Goal: Task Accomplishment & Management: Manage account settings

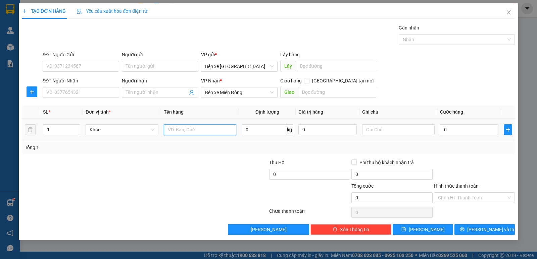
click at [192, 131] on input "text" at bounding box center [200, 130] width 73 height 11
type input "CỤC ĐEN"
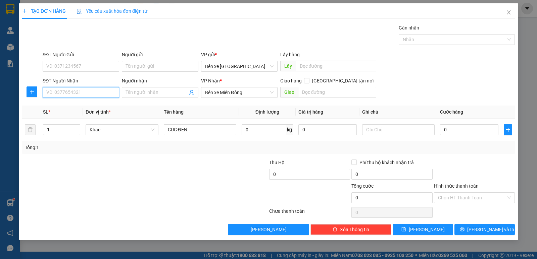
click at [76, 89] on input "SĐT Người Nhận" at bounding box center [81, 92] width 77 height 11
type input "0901789219"
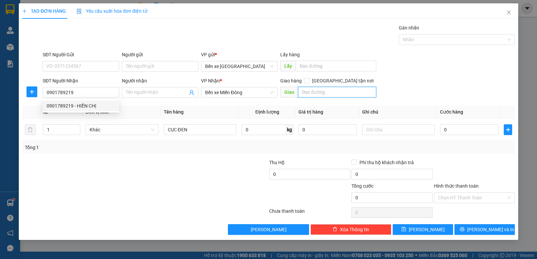
click at [341, 93] on input "text" at bounding box center [337, 92] width 79 height 11
type input "THÀNH CÔNG"
click at [309, 81] on span at bounding box center [306, 80] width 5 height 5
click at [309, 80] on input "[GEOGRAPHIC_DATA] tận nơi" at bounding box center [306, 80] width 5 height 5
checkbox input "true"
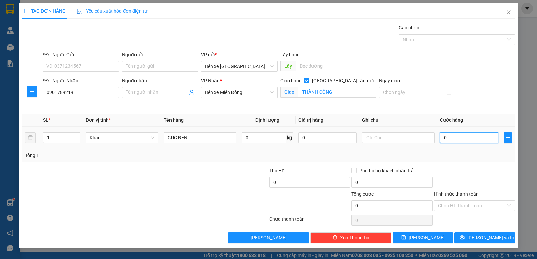
click at [445, 138] on input "0" at bounding box center [469, 138] width 58 height 11
type input "1"
type input "10"
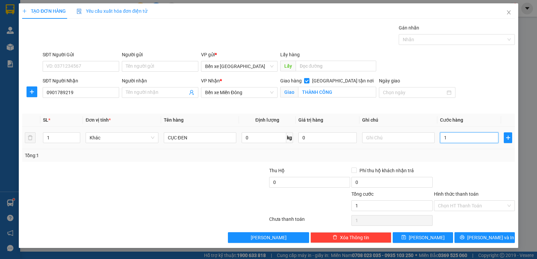
type input "10"
type input "100"
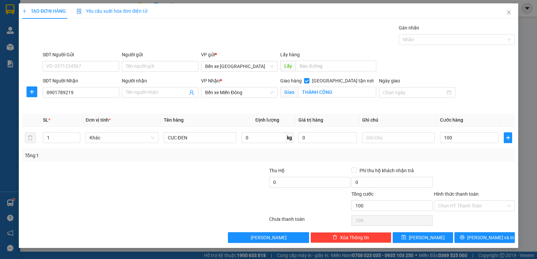
type input "100.000"
click at [477, 177] on div at bounding box center [474, 178] width 82 height 23
click at [458, 193] on label "Hình thức thanh toán" at bounding box center [456, 194] width 45 height 5
click at [458, 201] on input "Hình thức thanh toán" at bounding box center [472, 206] width 68 height 10
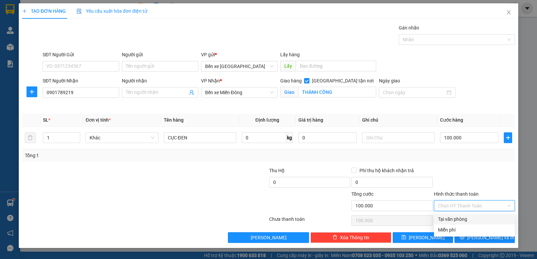
click at [461, 217] on div "Tại văn phòng" at bounding box center [474, 219] width 73 height 7
type input "0"
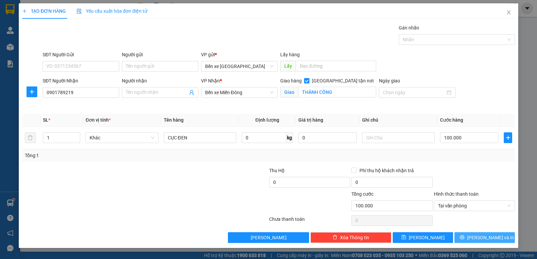
click at [478, 236] on button "[PERSON_NAME] và In" at bounding box center [485, 238] width 60 height 11
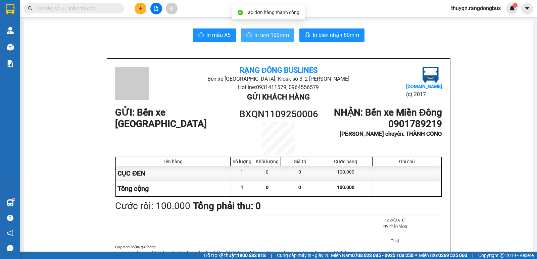
click at [273, 36] on span "In tem 100mm" at bounding box center [271, 35] width 35 height 8
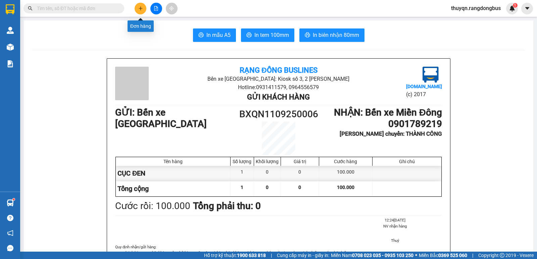
click at [141, 8] on icon "plus" at bounding box center [140, 8] width 5 height 5
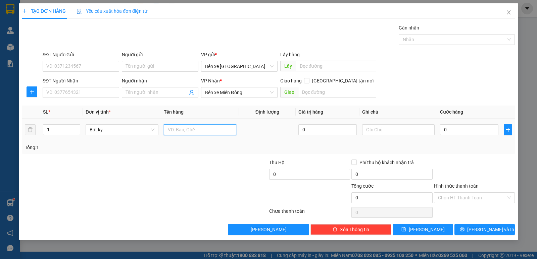
click at [179, 129] on input "text" at bounding box center [200, 130] width 73 height 11
type input "T XỐP"
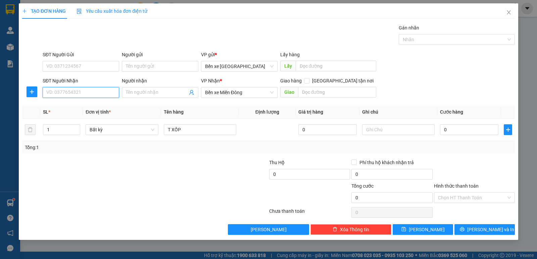
click at [78, 91] on input "SĐT Người Nhận" at bounding box center [81, 92] width 77 height 11
type input "0387410531"
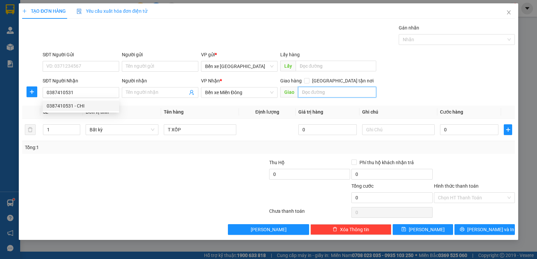
click at [308, 89] on input "text" at bounding box center [337, 92] width 79 height 11
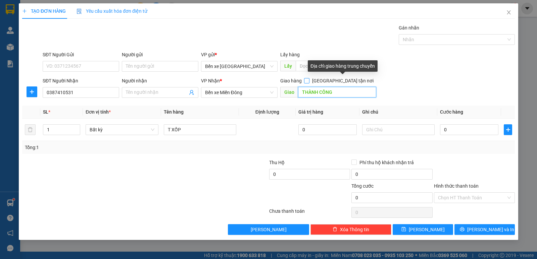
type input "THÀNH CÔNG"
click at [309, 80] on input "[GEOGRAPHIC_DATA] tận nơi" at bounding box center [306, 80] width 5 height 5
checkbox input "true"
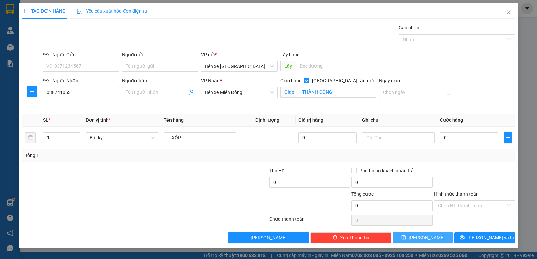
click at [421, 237] on button "[PERSON_NAME]" at bounding box center [423, 238] width 60 height 11
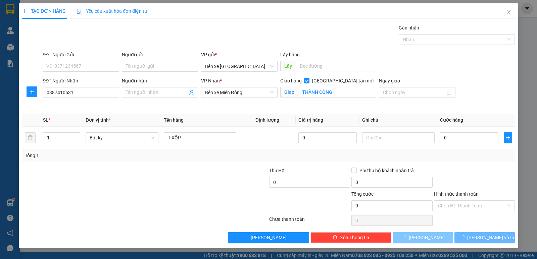
checkbox input "false"
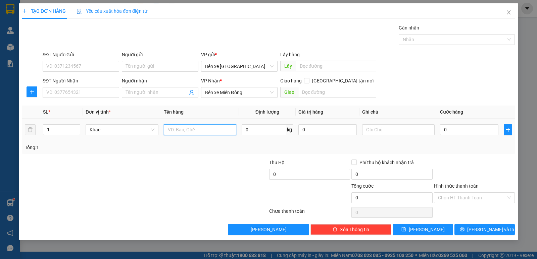
click at [178, 127] on input "text" at bounding box center [200, 130] width 73 height 11
type input "T XỐP"
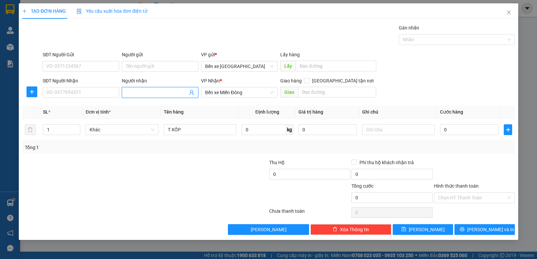
click at [147, 91] on input "Người nhận" at bounding box center [157, 92] width 62 height 7
type input "NHƯ THƠ"
click at [309, 90] on input "text" at bounding box center [337, 92] width 79 height 11
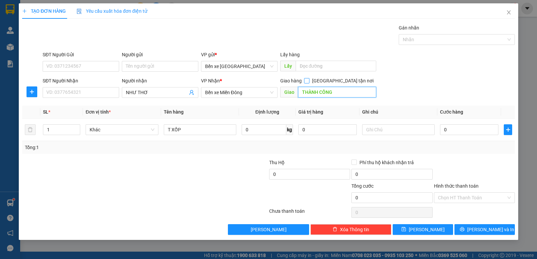
type input "THÀNH CÔNG"
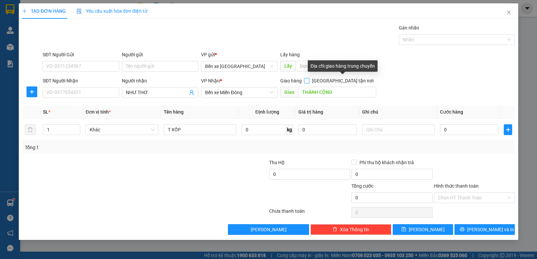
click at [309, 83] on span at bounding box center [306, 80] width 5 height 5
click at [309, 83] on input "[GEOGRAPHIC_DATA] tận nơi" at bounding box center [306, 80] width 5 height 5
checkbox input "true"
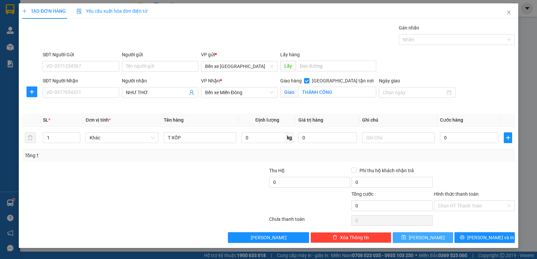
click at [421, 236] on button "[PERSON_NAME]" at bounding box center [423, 238] width 60 height 11
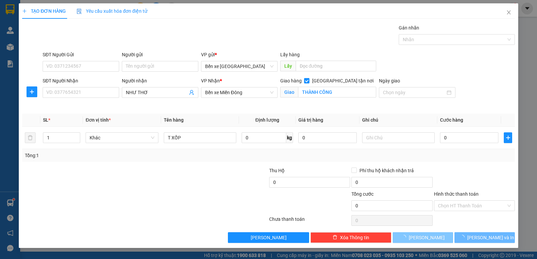
checkbox input "false"
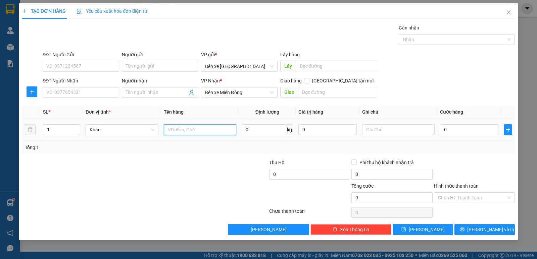
click at [177, 133] on input "text" at bounding box center [200, 130] width 73 height 11
type input "XE SỐ + VALY"
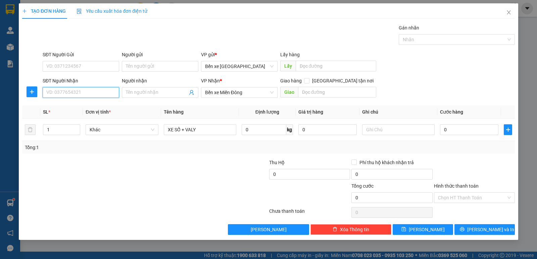
click at [67, 91] on input "SĐT Người Nhận" at bounding box center [81, 92] width 77 height 11
type input "0862066014"
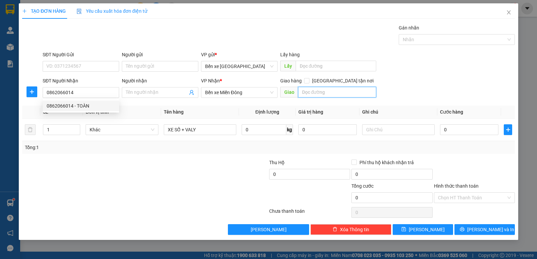
click at [308, 93] on input "text" at bounding box center [337, 92] width 79 height 11
type input "AN SƯƠNG"
click at [309, 81] on input "[GEOGRAPHIC_DATA] tận nơi" at bounding box center [306, 80] width 5 height 5
checkbox input "true"
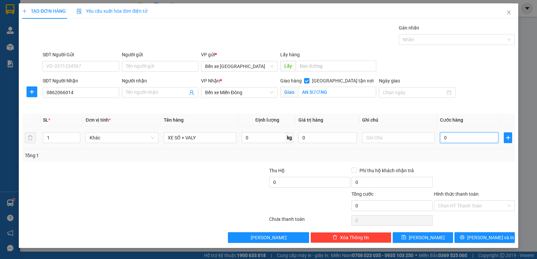
click at [444, 138] on input "0" at bounding box center [469, 138] width 58 height 11
type input "5"
type input "55"
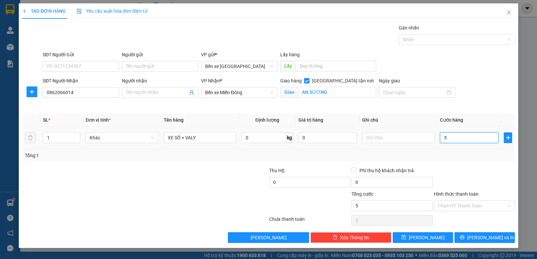
type input "55"
type input "550"
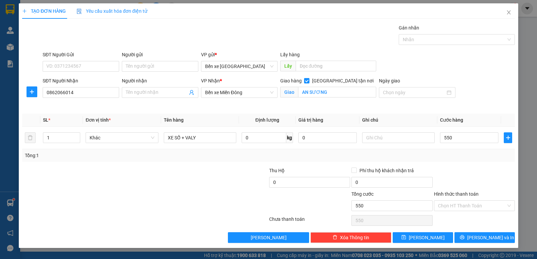
type input "550.000"
click at [496, 171] on div at bounding box center [474, 178] width 82 height 23
click at [459, 195] on label "Hình thức thanh toán" at bounding box center [456, 194] width 45 height 5
click at [459, 201] on input "Hình thức thanh toán" at bounding box center [472, 206] width 68 height 10
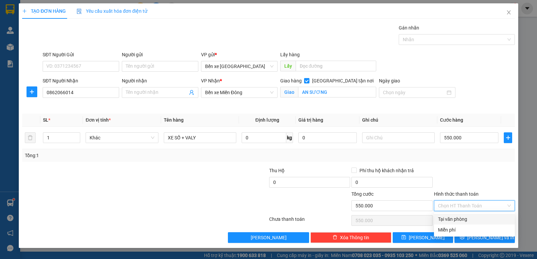
click at [459, 222] on div "Tại văn phòng" at bounding box center [474, 219] width 73 height 7
type input "0"
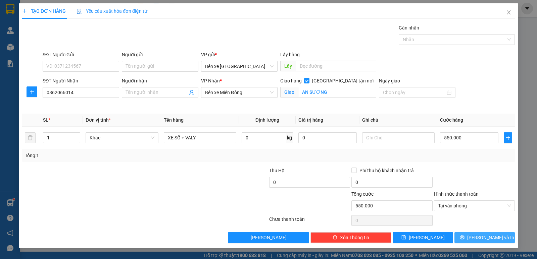
click at [479, 239] on span "[PERSON_NAME] và In" at bounding box center [490, 237] width 47 height 7
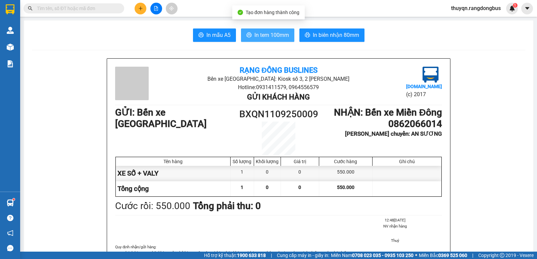
click at [280, 35] on span "In tem 100mm" at bounding box center [271, 35] width 35 height 8
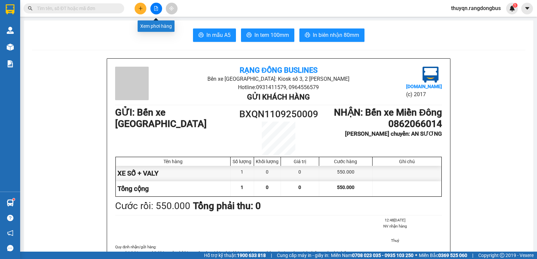
click at [153, 9] on button at bounding box center [156, 9] width 12 height 12
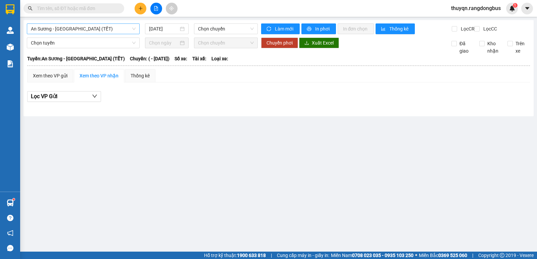
click at [73, 29] on span "An Sương - [GEOGRAPHIC_DATA] (TẾT)" at bounding box center [83, 29] width 105 height 10
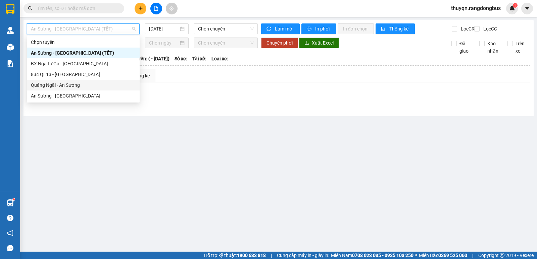
click at [57, 85] on div "Quảng Ngãi - An Sương" at bounding box center [83, 85] width 105 height 7
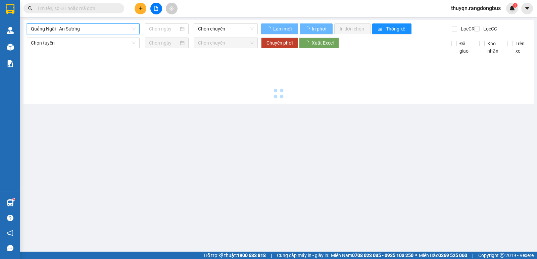
type input "[DATE]"
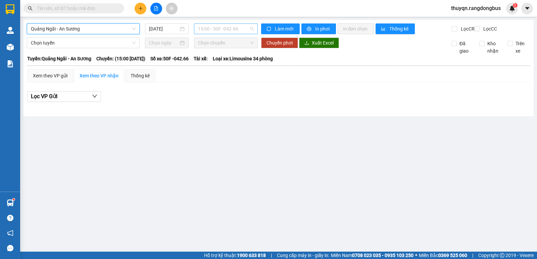
click at [232, 27] on span "15:00 - 50F -042.66" at bounding box center [225, 29] width 55 height 10
click at [236, 51] on div "15:00 - 50F -042.66" at bounding box center [224, 52] width 52 height 7
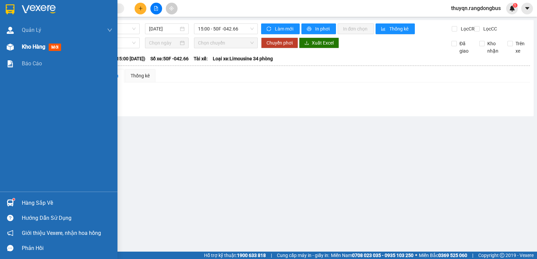
click at [38, 47] on span "Kho hàng" at bounding box center [33, 47] width 23 height 6
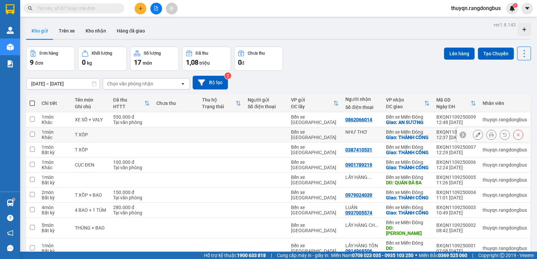
click at [33, 137] on input "checkbox" at bounding box center [32, 134] width 5 height 5
checkbox input "true"
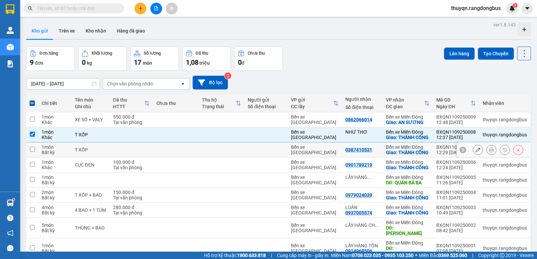
click at [32, 152] on input "checkbox" at bounding box center [32, 149] width 5 height 5
checkbox input "true"
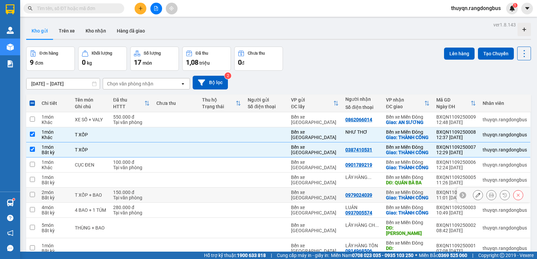
click at [34, 197] on input "checkbox" at bounding box center [32, 194] width 5 height 5
checkbox input "true"
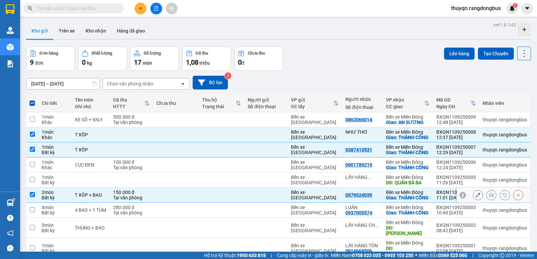
scroll to position [34, 0]
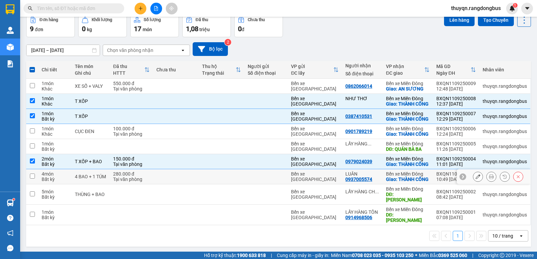
click at [31, 179] on input "checkbox" at bounding box center [32, 176] width 5 height 5
checkbox input "true"
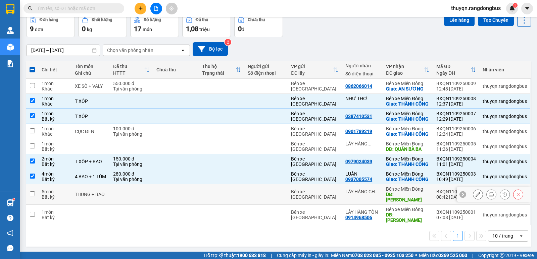
click at [31, 197] on input "checkbox" at bounding box center [32, 194] width 5 height 5
checkbox input "true"
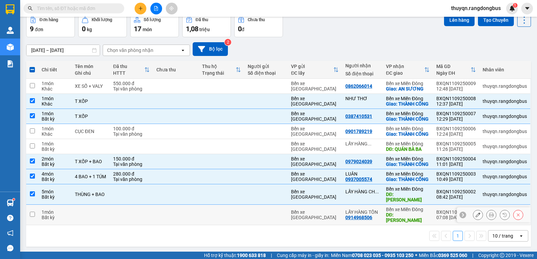
click at [31, 217] on input "checkbox" at bounding box center [32, 214] width 5 height 5
checkbox input "true"
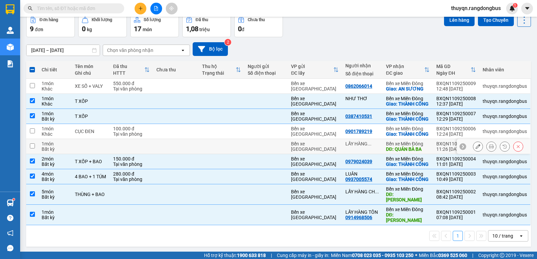
click at [32, 149] on input "checkbox" at bounding box center [32, 146] width 5 height 5
checkbox input "true"
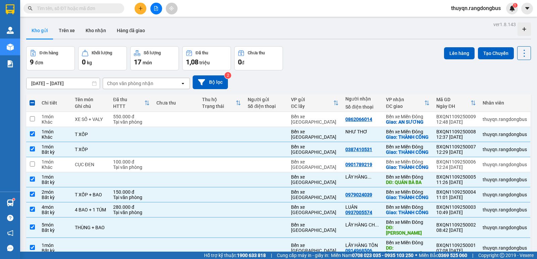
scroll to position [0, 0]
click at [452, 54] on button "Lên hàng" at bounding box center [459, 54] width 31 height 12
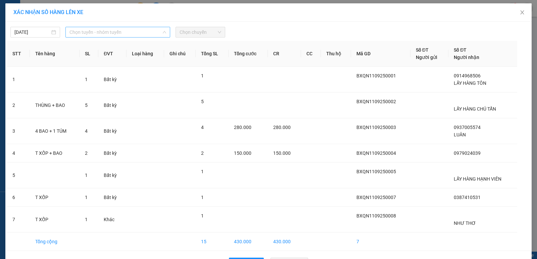
click at [101, 30] on span "Chọn tuyến - nhóm tuyến" at bounding box center [117, 32] width 97 height 10
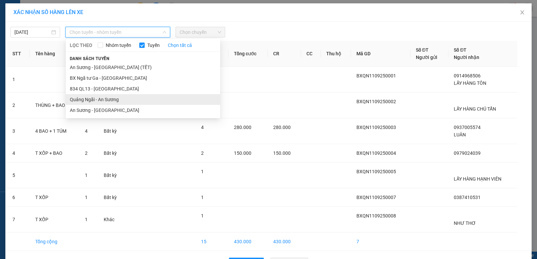
click at [95, 100] on li "Quảng Ngãi - An Sương" at bounding box center [143, 99] width 154 height 11
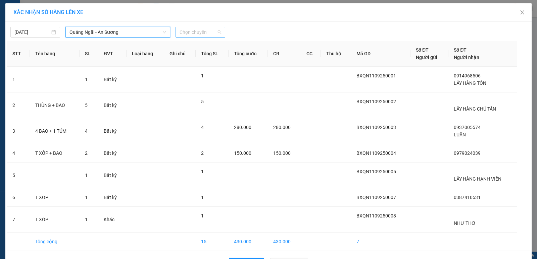
click at [195, 30] on span "Chọn chuyến" at bounding box center [201, 32] width 42 height 10
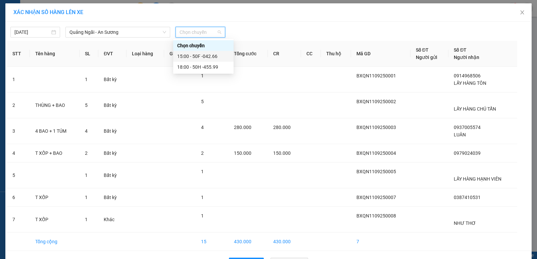
click at [202, 60] on div "15:00 - 50F -042.66" at bounding box center [203, 56] width 52 height 7
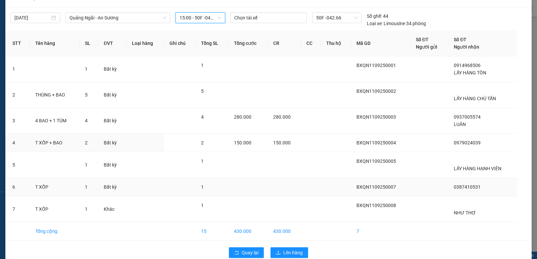
scroll to position [27, 0]
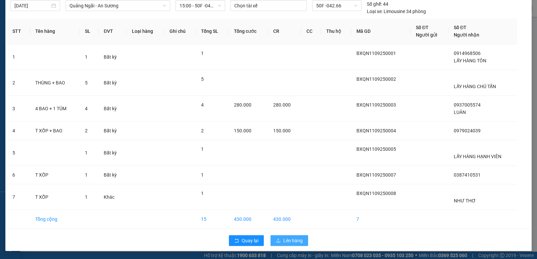
click at [290, 241] on span "Lên hàng" at bounding box center [292, 240] width 19 height 7
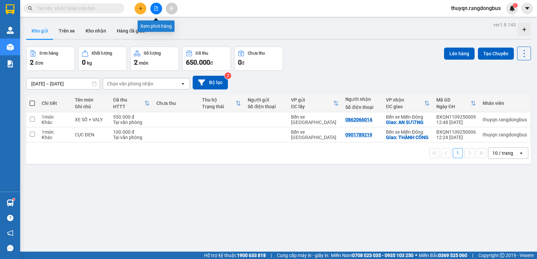
click at [155, 9] on icon "file-add" at bounding box center [156, 8] width 5 height 5
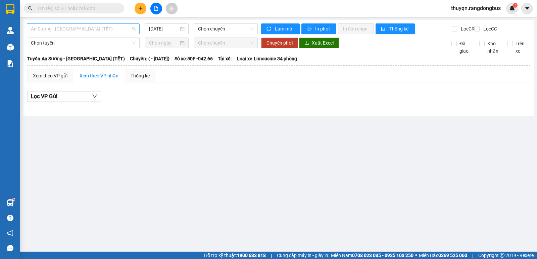
click at [77, 28] on span "An Sương - [GEOGRAPHIC_DATA] (TẾT)" at bounding box center [83, 29] width 105 height 10
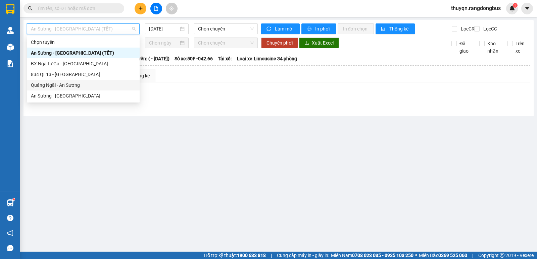
click at [52, 86] on div "Quảng Ngãi - An Sương" at bounding box center [83, 85] width 105 height 7
type input "[DATE]"
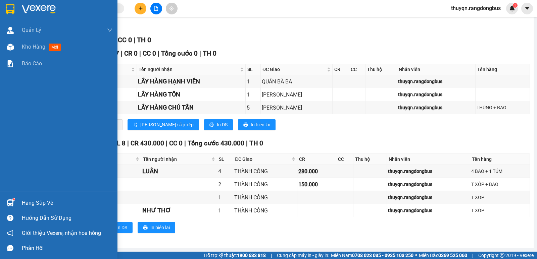
scroll to position [43, 0]
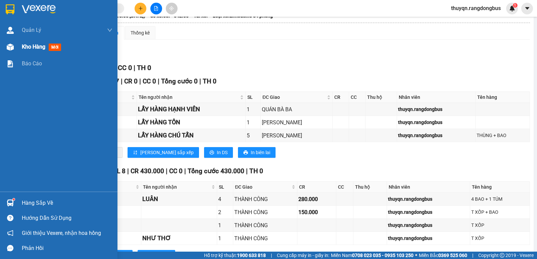
click at [32, 46] on span "Kho hàng" at bounding box center [33, 47] width 23 height 6
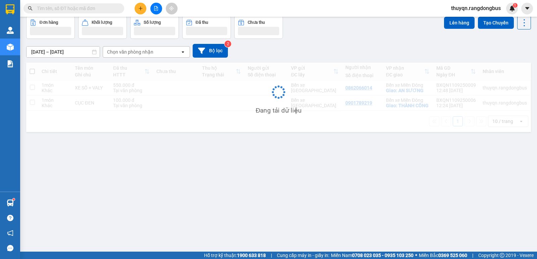
scroll to position [31, 0]
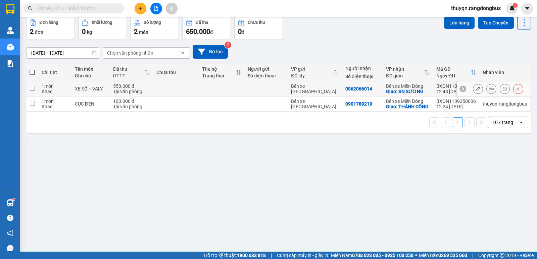
click at [32, 90] on input "checkbox" at bounding box center [32, 88] width 5 height 5
checkbox input "true"
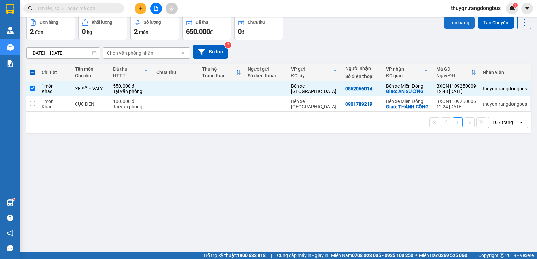
click at [450, 22] on button "Lên hàng" at bounding box center [459, 23] width 31 height 12
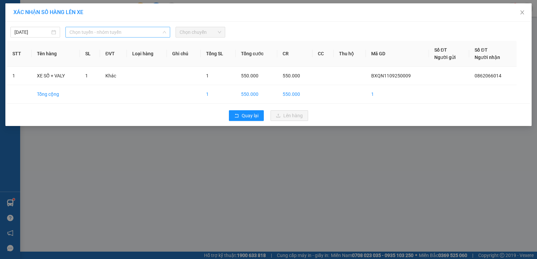
click at [101, 31] on span "Chọn tuyến - nhóm tuyến" at bounding box center [117, 32] width 97 height 10
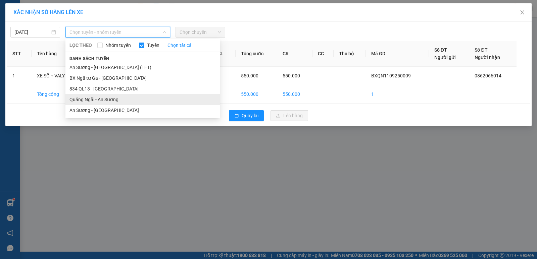
click at [101, 99] on li "Quảng Ngãi - An Sương" at bounding box center [142, 99] width 154 height 11
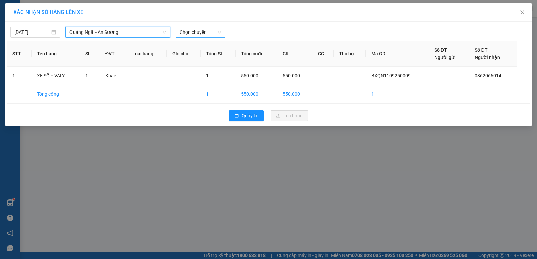
click at [198, 34] on span "Chọn chuyến" at bounding box center [201, 32] width 42 height 10
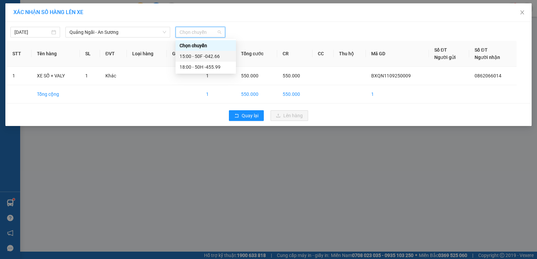
click at [217, 57] on div "15:00 - 50F -042.66" at bounding box center [206, 56] width 52 height 7
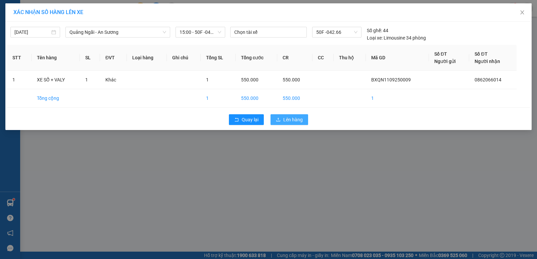
click at [292, 120] on span "Lên hàng" at bounding box center [292, 119] width 19 height 7
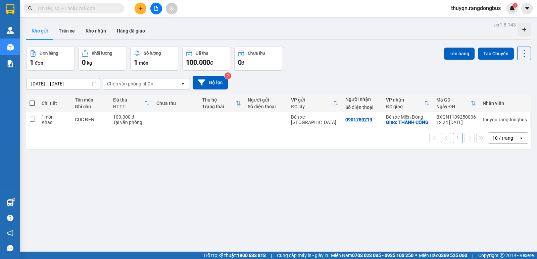
click at [225, 212] on div "ver 1.8.143 Kho gửi Trên xe Kho nhận Hàng đã giao Đơn hàng 1 đơn Khối lượng 0 k…" at bounding box center [278, 149] width 510 height 259
click at [141, 10] on icon "plus" at bounding box center [140, 8] width 0 height 4
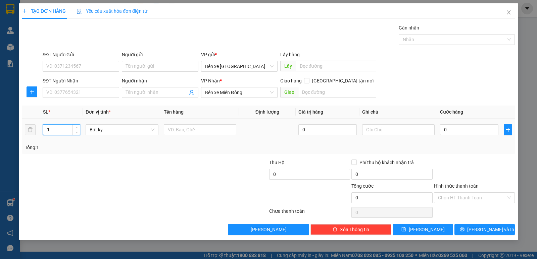
click at [55, 129] on input "1" at bounding box center [61, 130] width 37 height 10
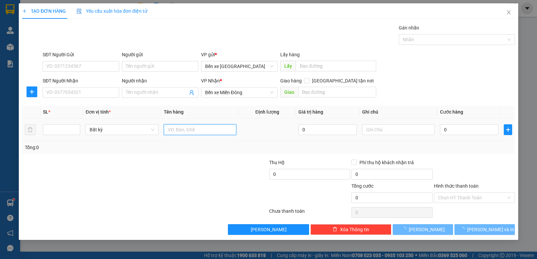
click at [180, 128] on input "text" at bounding box center [200, 130] width 73 height 11
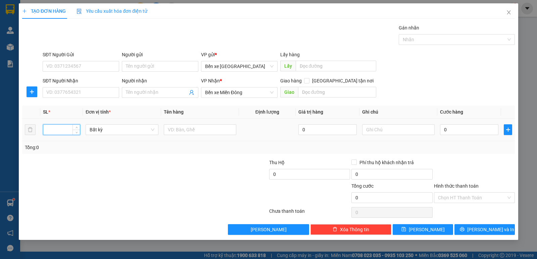
click at [46, 132] on input "number" at bounding box center [61, 130] width 37 height 10
type input "2"
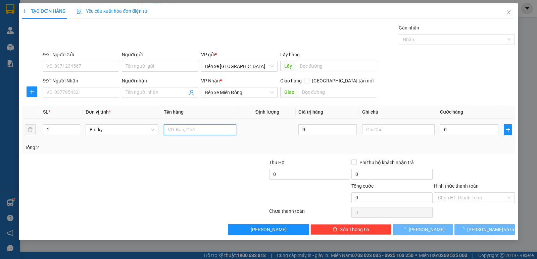
click at [178, 128] on input "text" at bounding box center [200, 130] width 73 height 11
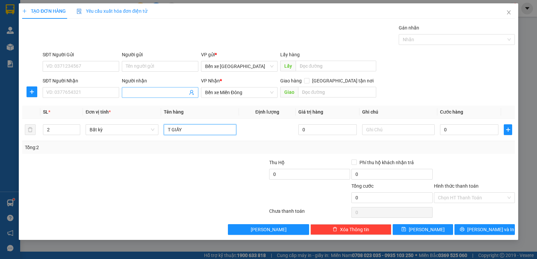
type input "T GIẤY"
click at [142, 93] on input "Người nhận" at bounding box center [157, 92] width 62 height 7
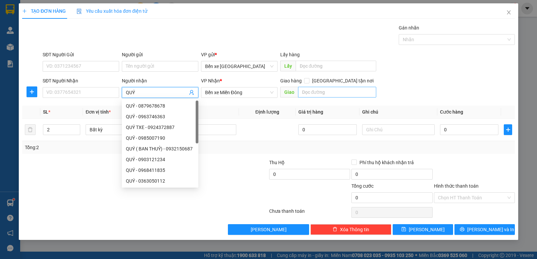
type input "QUÝ"
click at [323, 92] on input "text" at bounding box center [337, 92] width 79 height 11
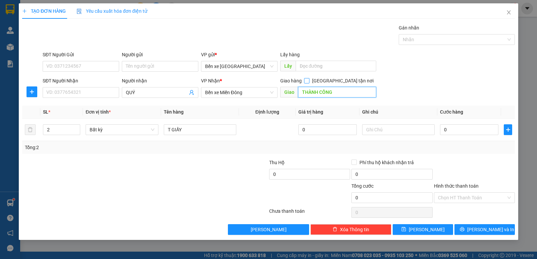
type input "THÀNH CÔNG"
click at [309, 80] on input "[GEOGRAPHIC_DATA] tận nơi" at bounding box center [306, 80] width 5 height 5
checkbox input "true"
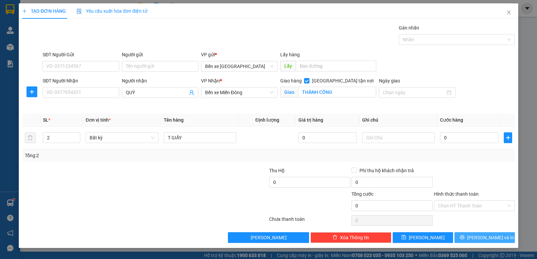
click at [484, 238] on span "[PERSON_NAME] và In" at bounding box center [490, 237] width 47 height 7
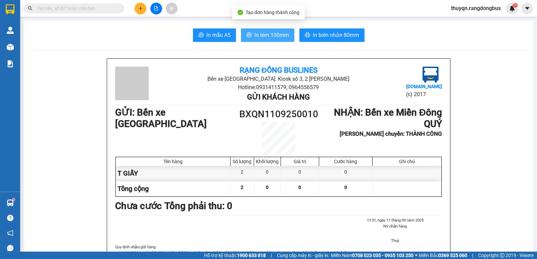
click at [267, 35] on span "In tem 100mm" at bounding box center [271, 35] width 35 height 8
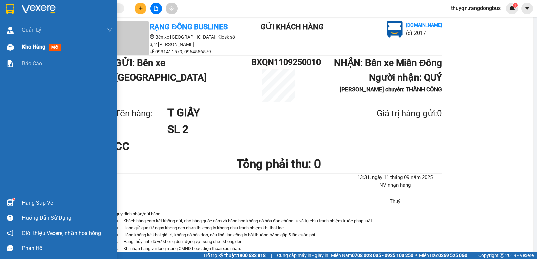
scroll to position [302, 0]
click at [30, 47] on span "Kho hàng" at bounding box center [33, 47] width 23 height 6
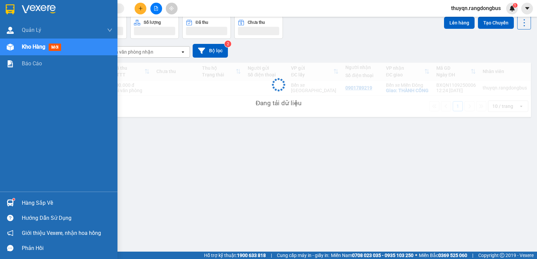
scroll to position [31, 0]
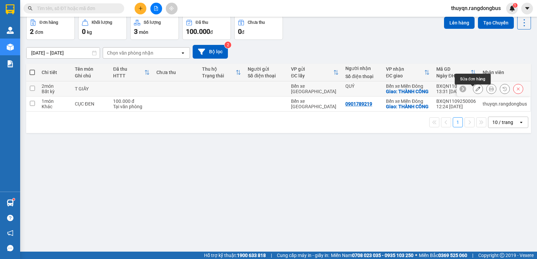
click at [476, 91] on icon at bounding box center [478, 89] width 5 height 5
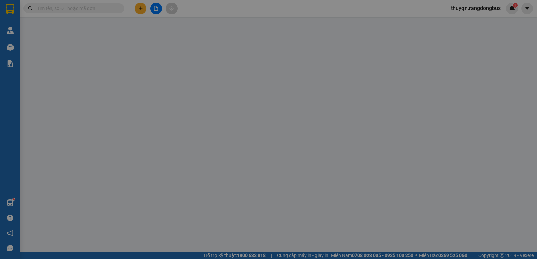
type input "QUÝ"
checkbox input "true"
type input "THÀNH CÔNG"
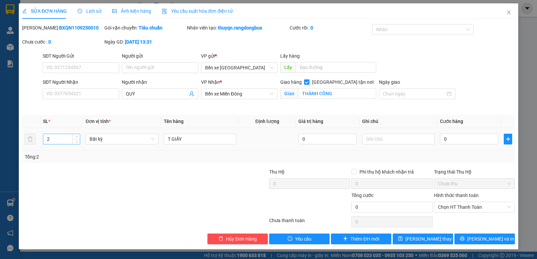
click at [50, 140] on input "2" at bounding box center [61, 139] width 37 height 10
type input "1"
click at [465, 241] on icon "printer" at bounding box center [462, 239] width 5 height 5
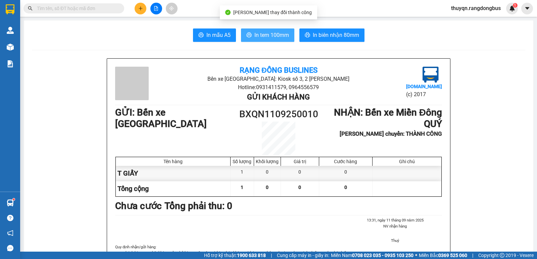
click at [276, 36] on span "In tem 100mm" at bounding box center [271, 35] width 35 height 8
click at [270, 34] on span "In tem 100mm" at bounding box center [271, 35] width 35 height 8
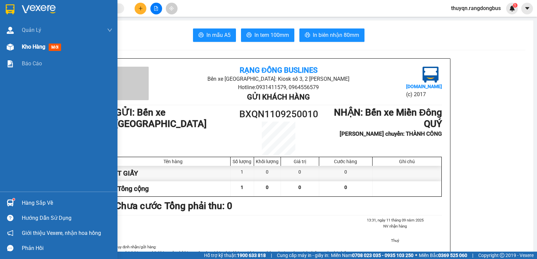
click at [31, 47] on span "Kho hàng" at bounding box center [33, 47] width 23 height 6
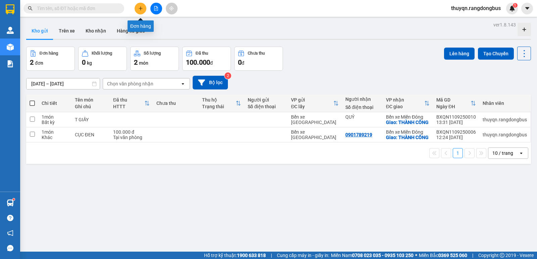
click at [140, 10] on icon "plus" at bounding box center [140, 8] width 5 height 5
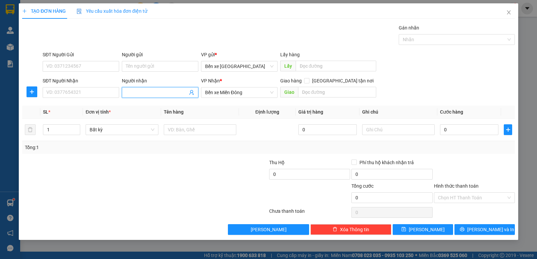
click at [154, 92] on input "Người nhận" at bounding box center [157, 92] width 62 height 7
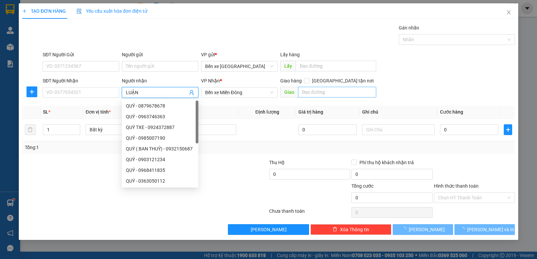
type input "LUẬN"
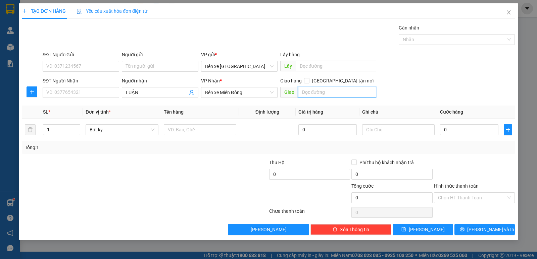
click at [345, 91] on input "text" at bounding box center [337, 92] width 79 height 11
type input "THÀNH CÔNG"
drag, startPoint x: 344, startPoint y: 81, endPoint x: 226, endPoint y: 111, distance: 121.8
click at [309, 81] on input "[GEOGRAPHIC_DATA] tận nơi" at bounding box center [306, 80] width 5 height 5
checkbox input "true"
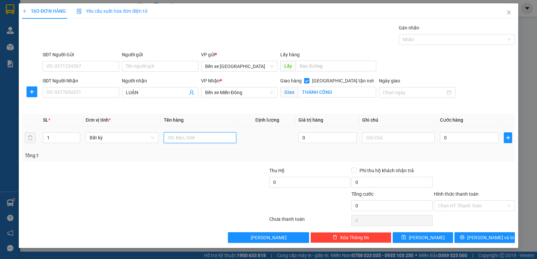
click at [178, 135] on input "text" at bounding box center [200, 138] width 73 height 11
type input "T GIẤY"
click at [477, 235] on button "[PERSON_NAME] và In" at bounding box center [485, 238] width 60 height 11
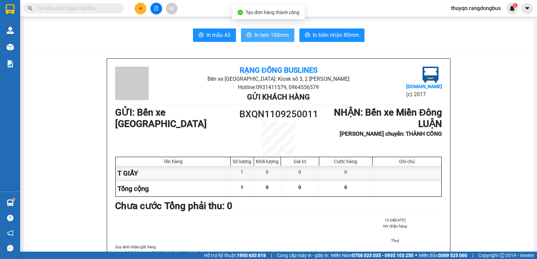
click at [268, 37] on span "In tem 100mm" at bounding box center [271, 35] width 35 height 8
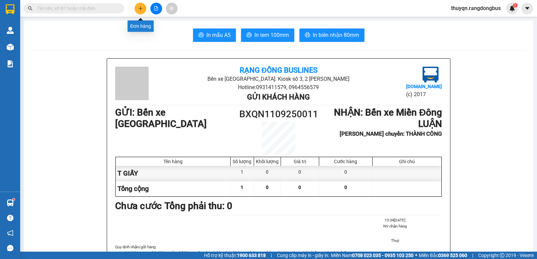
click at [141, 11] on button at bounding box center [141, 9] width 12 height 12
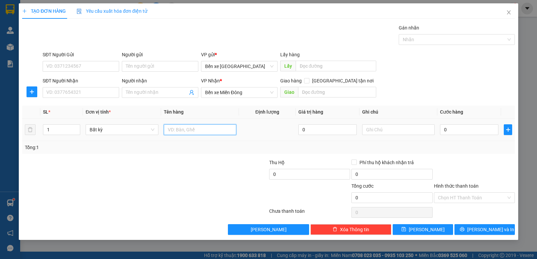
click at [176, 127] on input "text" at bounding box center [200, 130] width 73 height 11
type input "T XỐP"
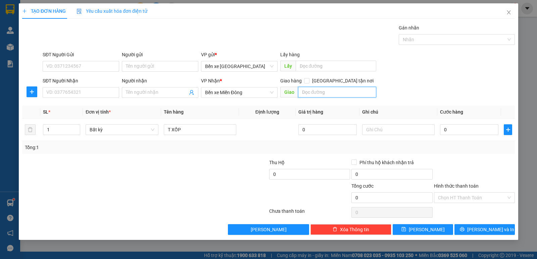
click at [311, 91] on input "text" at bounding box center [337, 92] width 79 height 11
type input "THÀNH CÔNG"
click at [309, 83] on input "[GEOGRAPHIC_DATA] tận nơi" at bounding box center [306, 80] width 5 height 5
checkbox input "true"
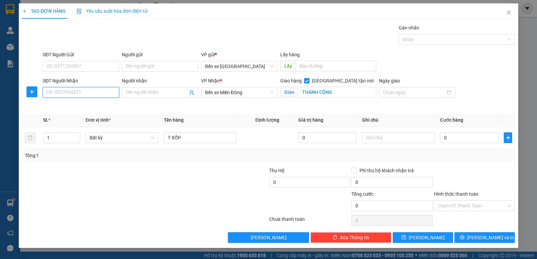
click at [67, 91] on input "SĐT Người Nhận" at bounding box center [81, 92] width 77 height 11
click at [74, 93] on input "SĐT Người Nhận" at bounding box center [81, 92] width 77 height 11
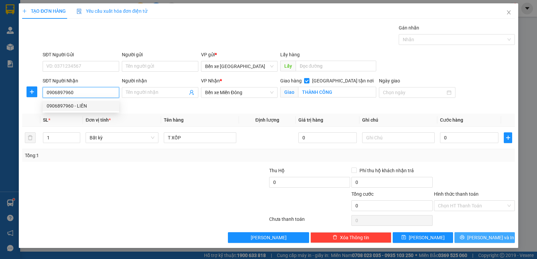
type input "0906897960"
click at [477, 238] on button "[PERSON_NAME] và In" at bounding box center [485, 238] width 60 height 11
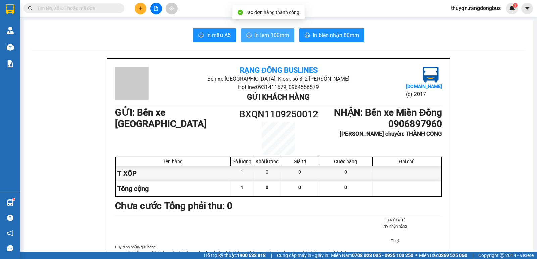
click at [266, 31] on button "In tem 100mm" at bounding box center [267, 35] width 53 height 13
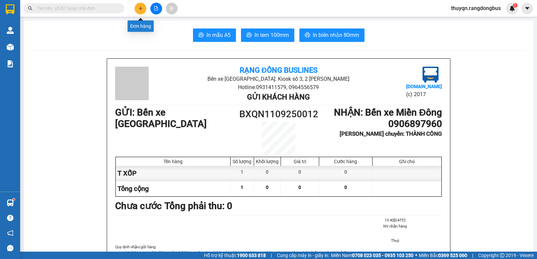
click at [142, 9] on icon "plus" at bounding box center [140, 8] width 5 height 5
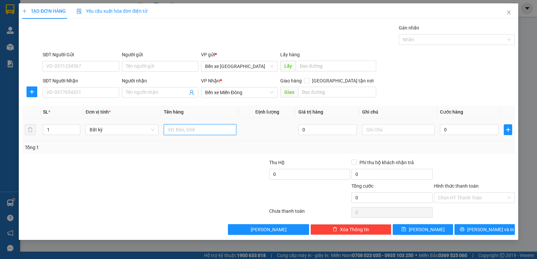
click at [203, 127] on input "text" at bounding box center [200, 130] width 73 height 11
type input "T XỐP"
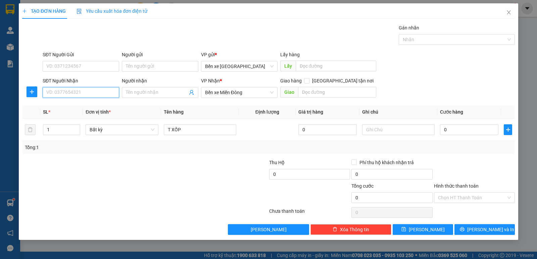
click at [75, 92] on input "SĐT Người Nhận" at bounding box center [81, 92] width 77 height 11
type input "0797967397"
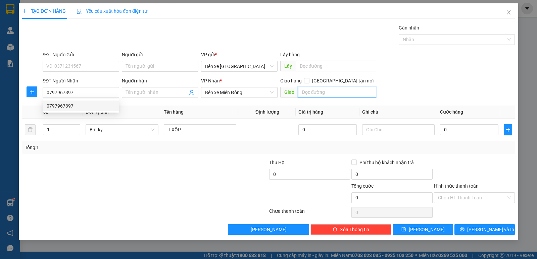
click at [309, 93] on input "text" at bounding box center [337, 92] width 79 height 11
type input "THÀNH CÔNG"
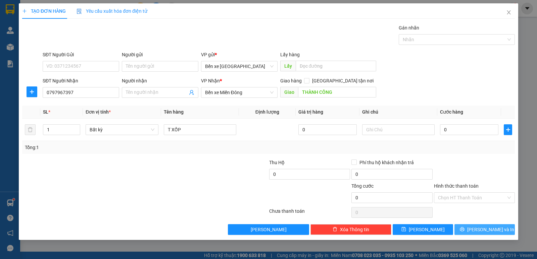
click at [488, 233] on span "[PERSON_NAME] và In" at bounding box center [490, 229] width 47 height 7
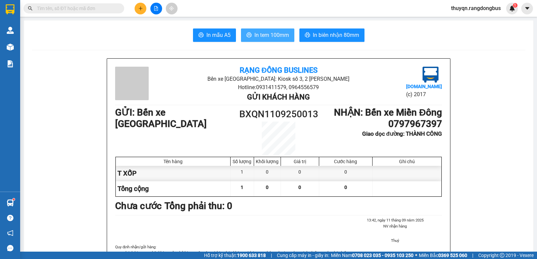
click at [270, 36] on span "In tem 100mm" at bounding box center [271, 35] width 35 height 8
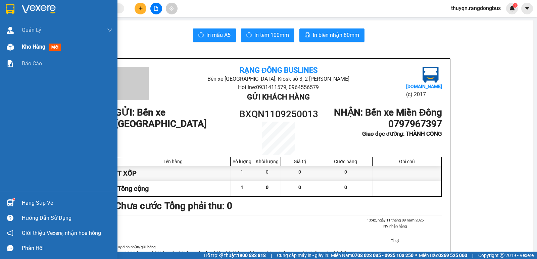
click at [45, 45] on span "Kho hàng" at bounding box center [33, 47] width 23 height 6
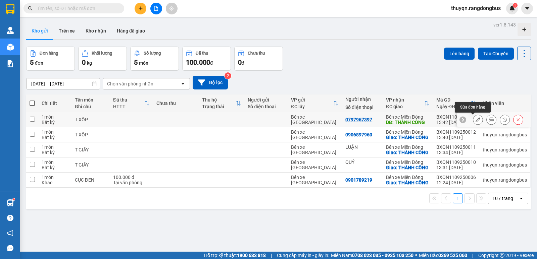
click at [476, 122] on icon at bounding box center [478, 119] width 5 height 5
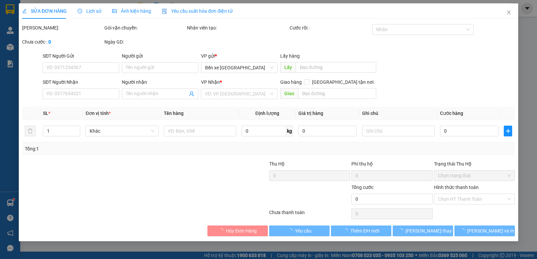
type input "0797967397"
type input "THÀNH CÔNG"
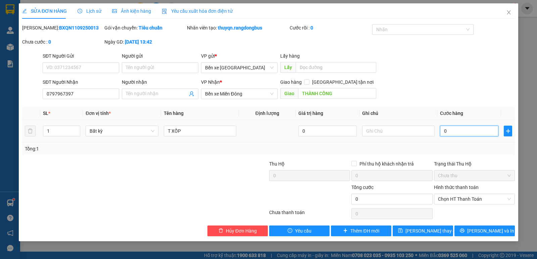
click at [446, 132] on input "0" at bounding box center [469, 131] width 58 height 11
type input "7"
type input "70"
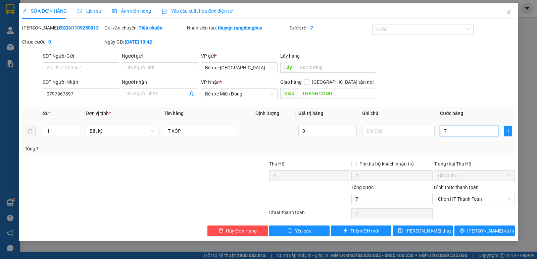
type input "70"
type input "70.000"
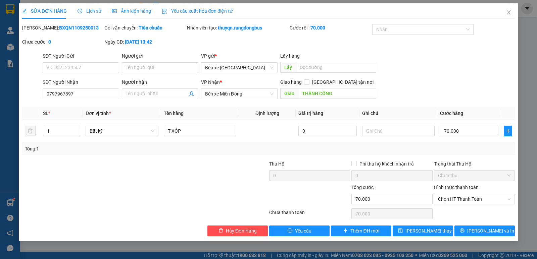
click at [430, 84] on div "SĐT Người Nhận 0797967397 Người nhận Tên người nhận VP Nhận * Bến xe Miền Đông …" at bounding box center [278, 90] width 475 height 23
click at [465, 187] on label "Hình thức thanh toán" at bounding box center [456, 187] width 45 height 5
click at [465, 194] on input "Hình thức thanh toán" at bounding box center [472, 199] width 68 height 10
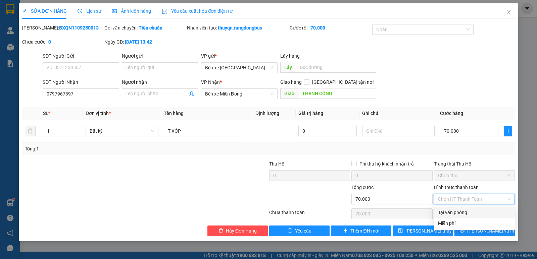
click at [456, 210] on div "Tại văn phòng" at bounding box center [474, 212] width 73 height 7
type input "0"
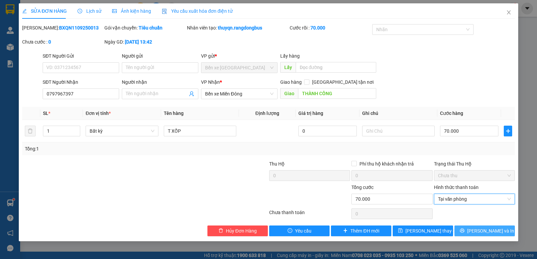
click at [477, 228] on button "[PERSON_NAME] và In" at bounding box center [485, 231] width 60 height 11
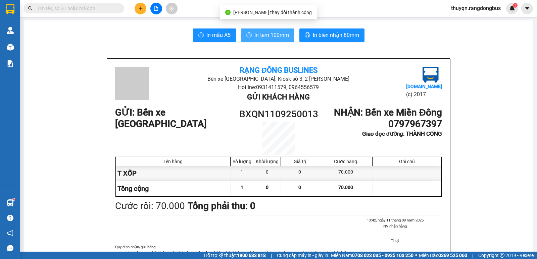
click at [266, 36] on span "In tem 100mm" at bounding box center [271, 35] width 35 height 8
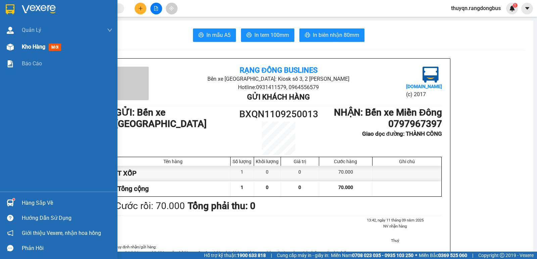
click at [33, 47] on span "Kho hàng" at bounding box center [33, 47] width 23 height 6
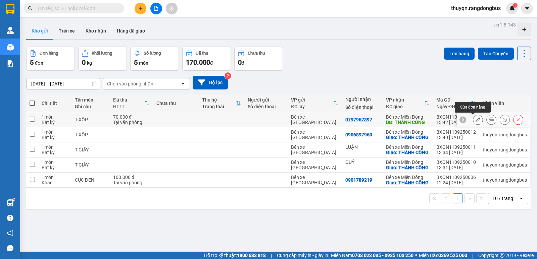
click at [475, 120] on button at bounding box center [477, 120] width 9 height 12
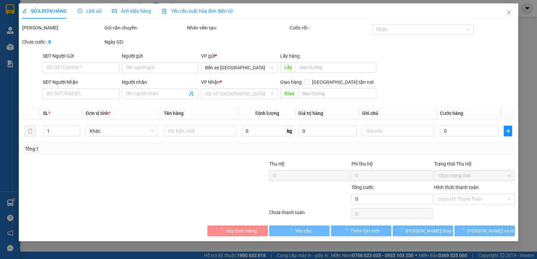
type input "0797967397"
type input "THÀNH CÔNG"
type input "70.000"
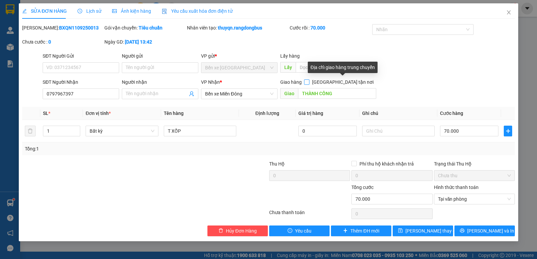
click at [309, 81] on input "[GEOGRAPHIC_DATA] tận nơi" at bounding box center [306, 82] width 5 height 5
checkbox input "true"
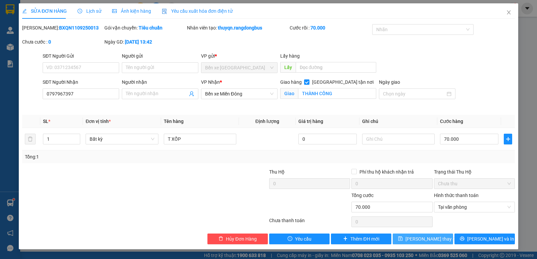
click at [418, 240] on span "[PERSON_NAME] thay đổi" at bounding box center [433, 239] width 54 height 7
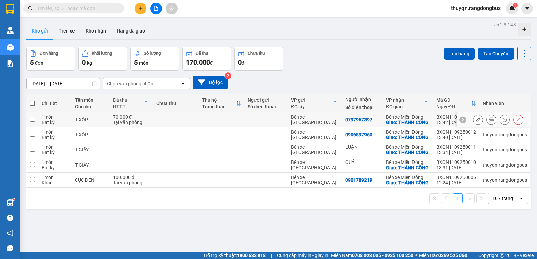
click at [33, 122] on input "checkbox" at bounding box center [32, 119] width 5 height 5
checkbox input "true"
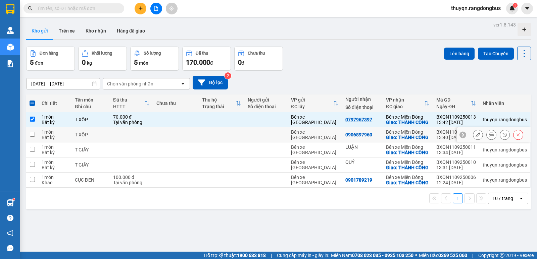
click at [34, 137] on input "checkbox" at bounding box center [32, 134] width 5 height 5
checkbox input "true"
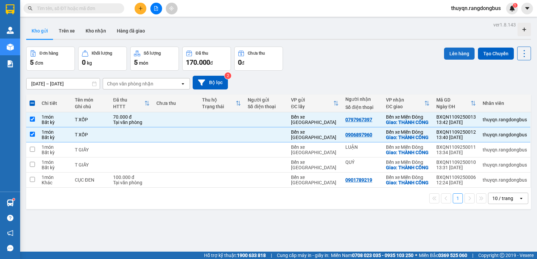
click at [456, 55] on button "Lên hàng" at bounding box center [459, 54] width 31 height 12
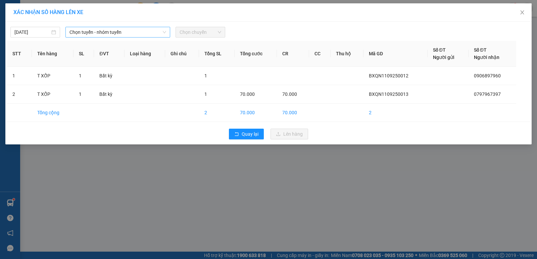
click at [111, 33] on span "Chọn tuyến - nhóm tuyến" at bounding box center [117, 32] width 97 height 10
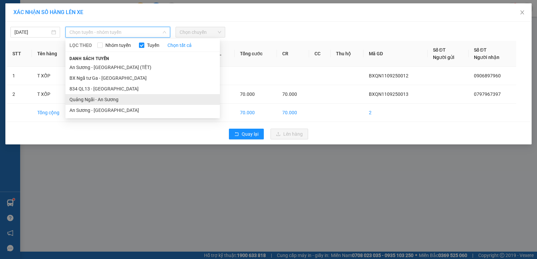
click at [98, 101] on li "Quảng Ngãi - An Sương" at bounding box center [142, 99] width 154 height 11
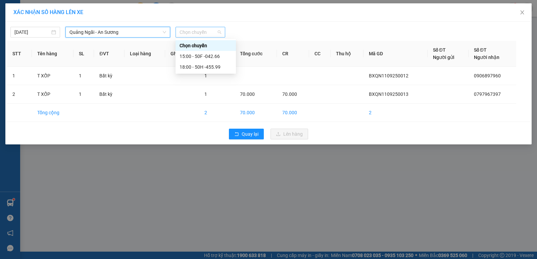
click at [203, 33] on span "Chọn chuyến" at bounding box center [201, 32] width 42 height 10
click at [212, 56] on div "15:00 - 50F -042.66" at bounding box center [206, 56] width 52 height 7
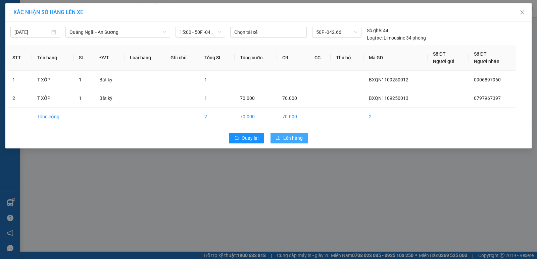
click at [286, 139] on span "Lên hàng" at bounding box center [292, 138] width 19 height 7
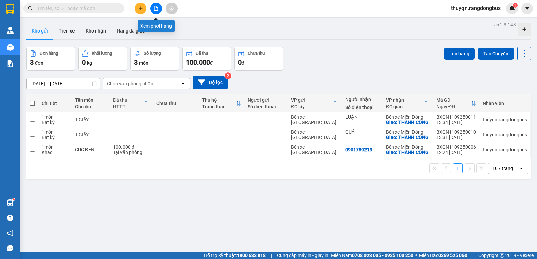
click at [155, 9] on icon "file-add" at bounding box center [156, 8] width 5 height 5
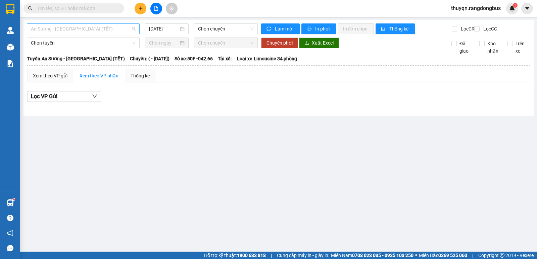
click at [96, 26] on span "An Sương - [GEOGRAPHIC_DATA] (TẾT)" at bounding box center [83, 29] width 105 height 10
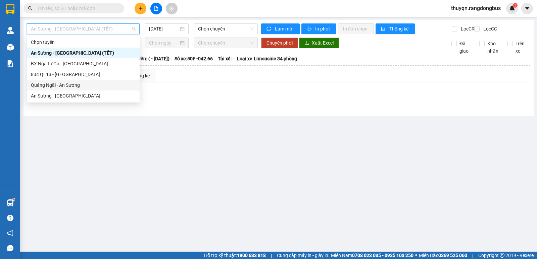
click at [53, 83] on div "Quảng Ngãi - An Sương" at bounding box center [83, 85] width 105 height 7
type input "[DATE]"
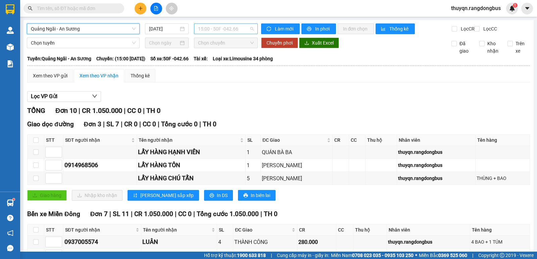
click at [220, 29] on span "15:00 - 50F -042.66" at bounding box center [225, 29] width 55 height 10
click at [47, 182] on input at bounding box center [54, 179] width 16 height 10
type input "1"
click at [51, 157] on input at bounding box center [54, 152] width 16 height 10
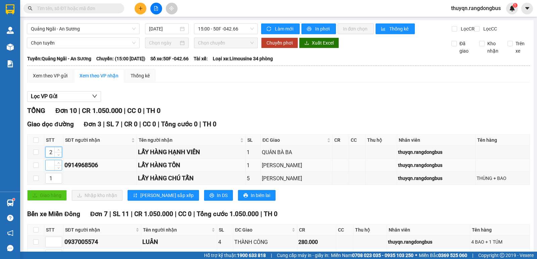
type input "2"
click at [50, 171] on input at bounding box center [54, 165] width 16 height 10
type input "3"
click at [142, 199] on span "[PERSON_NAME] sắp xếp" at bounding box center [166, 195] width 53 height 7
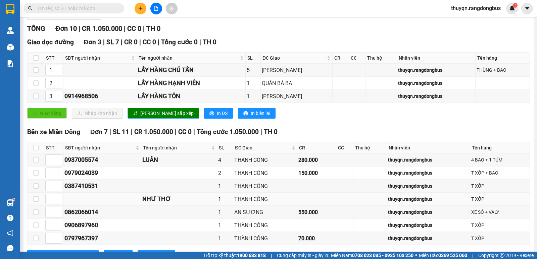
scroll to position [116, 0]
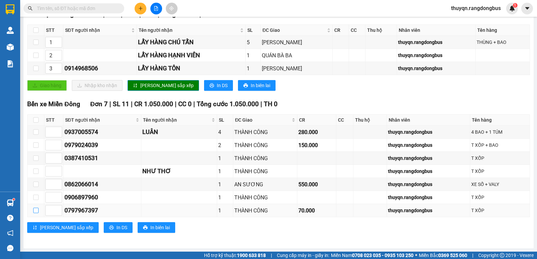
click at [35, 212] on input "checkbox" at bounding box center [35, 210] width 5 height 5
checkbox input "true"
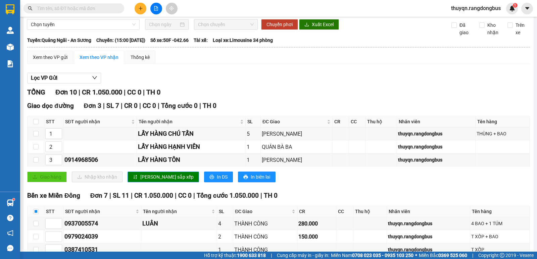
scroll to position [0, 0]
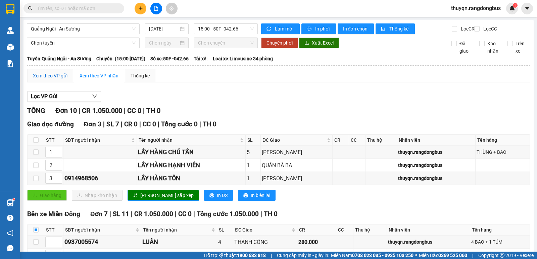
click at [53, 80] on div "Xem theo VP gửi" at bounding box center [50, 75] width 35 height 7
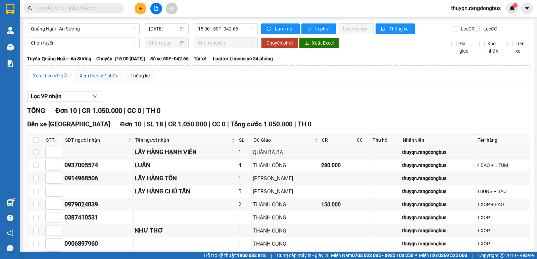
click at [92, 80] on div "Xem theo VP nhận" at bounding box center [99, 75] width 39 height 7
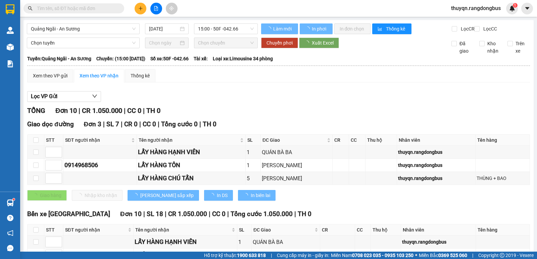
type input "2"
type input "3"
type input "1"
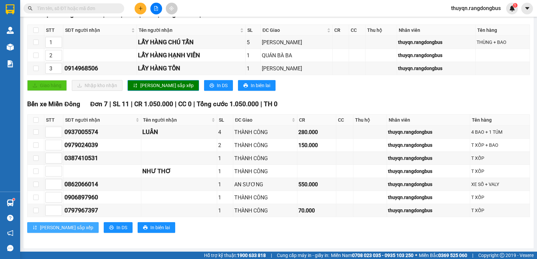
scroll to position [116, 0]
click at [34, 212] on input "checkbox" at bounding box center [35, 210] width 5 height 5
checkbox input "true"
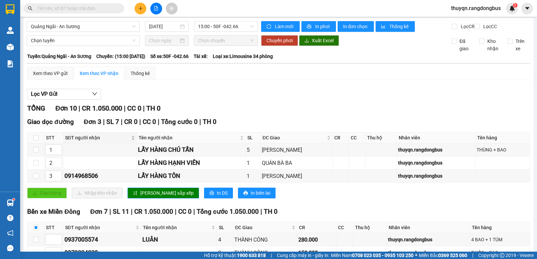
scroll to position [0, 0]
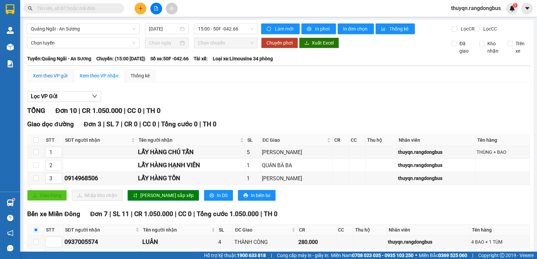
click at [57, 80] on div "Xem theo VP gửi" at bounding box center [50, 75] width 35 height 7
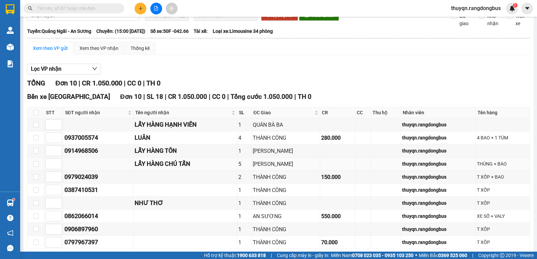
scroll to position [65, 0]
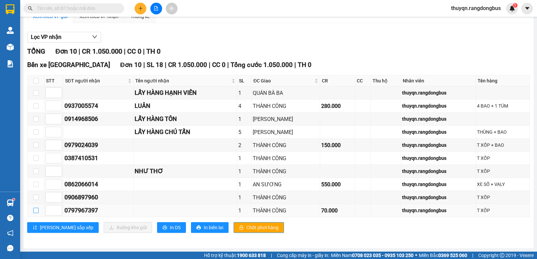
click at [36, 211] on input "checkbox" at bounding box center [35, 210] width 5 height 5
checkbox input "true"
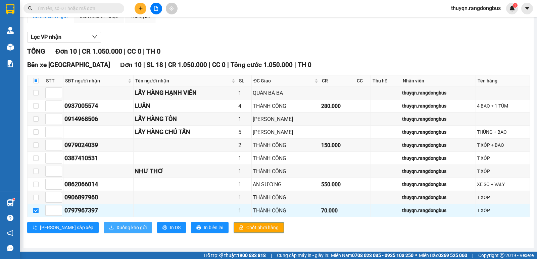
click at [116, 227] on span "Xuống kho gửi" at bounding box center [131, 227] width 30 height 7
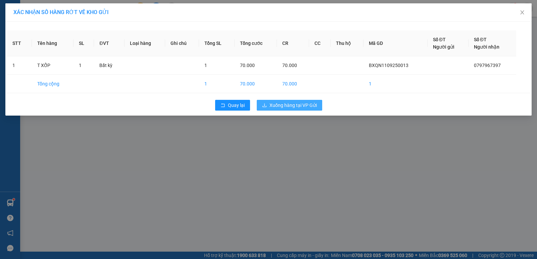
click at [287, 105] on span "Xuống hàng tại VP Gửi" at bounding box center [293, 105] width 47 height 7
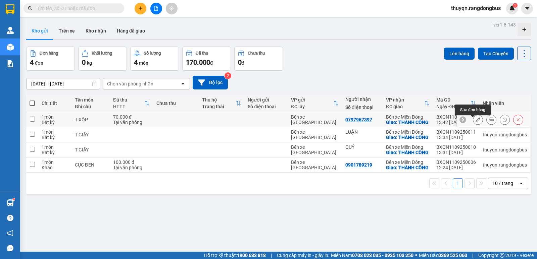
click at [476, 122] on icon at bounding box center [478, 119] width 5 height 5
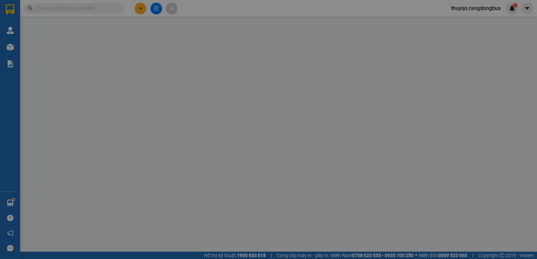
type input "0797967397"
checkbox input "true"
type input "THÀNH CÔNG"
type input "70.000"
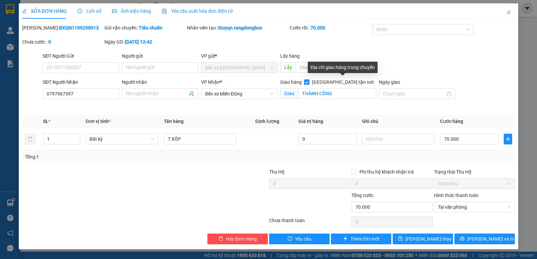
click at [309, 82] on input "[GEOGRAPHIC_DATA] tận nơi" at bounding box center [306, 82] width 5 height 5
checkbox input "false"
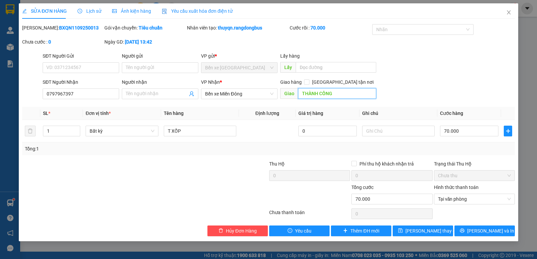
click at [336, 93] on input "THÀNH CÔNG" at bounding box center [337, 93] width 79 height 11
type input "CẦU VƯỢT LINH XUÂN"
click at [418, 234] on span "[PERSON_NAME] thay đổi" at bounding box center [433, 231] width 54 height 7
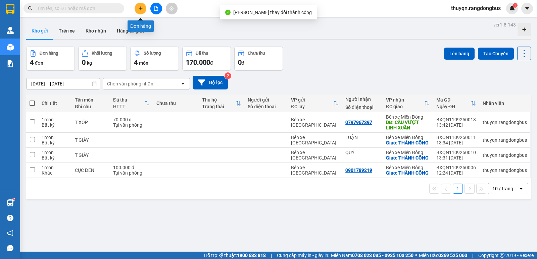
click at [138, 9] on icon "plus" at bounding box center [140, 8] width 5 height 5
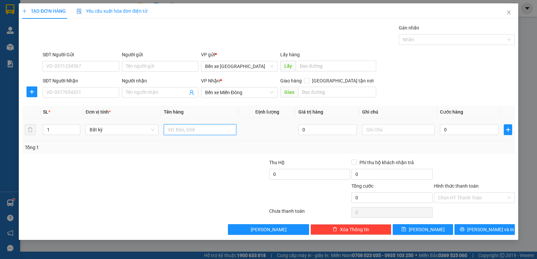
click at [189, 130] on input "text" at bounding box center [200, 130] width 73 height 11
type input "L"
click at [139, 94] on input "Người nhận" at bounding box center [157, 92] width 62 height 7
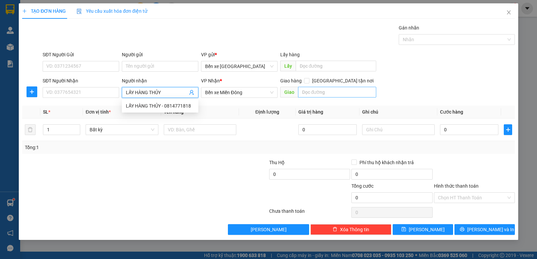
type input "LẤY HÀNG THỦY"
click at [307, 89] on input "text" at bounding box center [337, 92] width 79 height 11
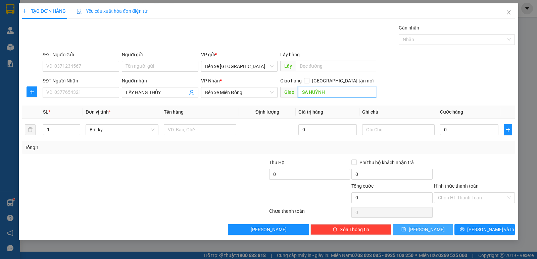
type input "SA HUỲNH"
click at [422, 230] on button "[PERSON_NAME]" at bounding box center [423, 230] width 60 height 11
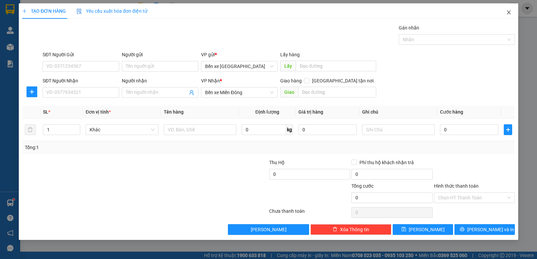
click at [509, 12] on icon "close" at bounding box center [509, 12] width 4 height 4
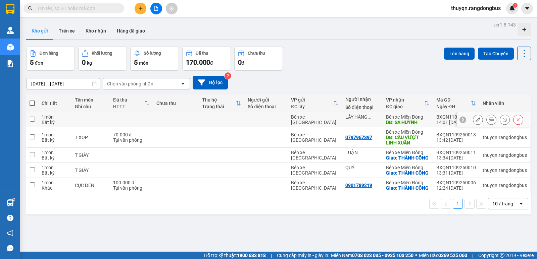
click at [35, 118] on td at bounding box center [32, 119] width 12 height 15
checkbox input "true"
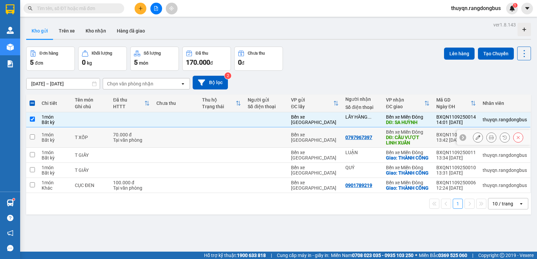
click at [34, 137] on input "checkbox" at bounding box center [32, 137] width 5 height 5
checkbox input "true"
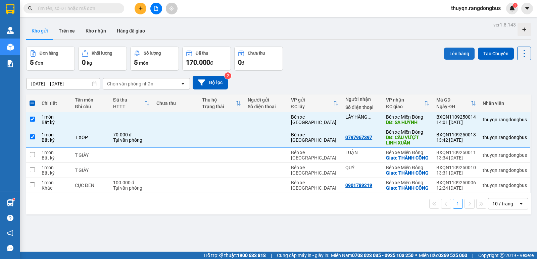
click at [452, 55] on button "Lên hàng" at bounding box center [459, 54] width 31 height 12
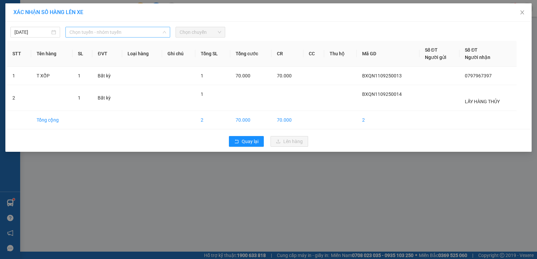
click at [93, 30] on span "Chọn tuyến - nhóm tuyến" at bounding box center [117, 32] width 97 height 10
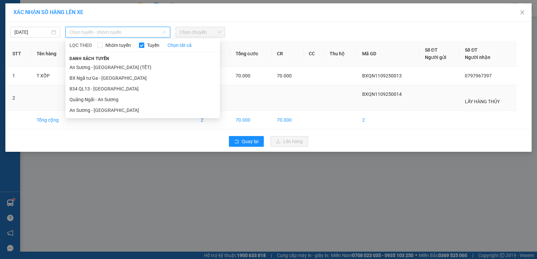
drag, startPoint x: 85, startPoint y: 99, endPoint x: 116, endPoint y: 86, distance: 34.2
click at [85, 99] on li "Quảng Ngãi - An Sương" at bounding box center [142, 99] width 154 height 11
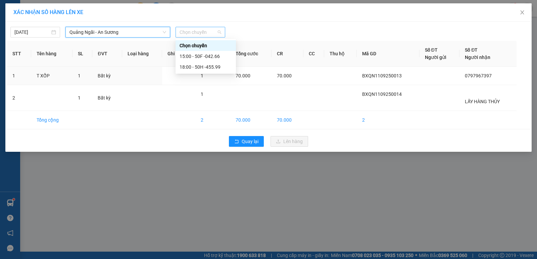
click at [195, 31] on span "Chọn chuyến" at bounding box center [201, 32] width 42 height 10
click at [211, 58] on div "15:00 - 50F -042.66" at bounding box center [206, 56] width 52 height 7
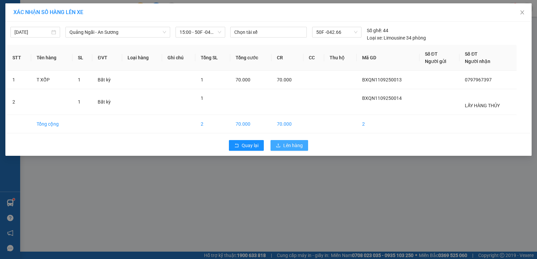
click at [294, 147] on span "Lên hàng" at bounding box center [292, 145] width 19 height 7
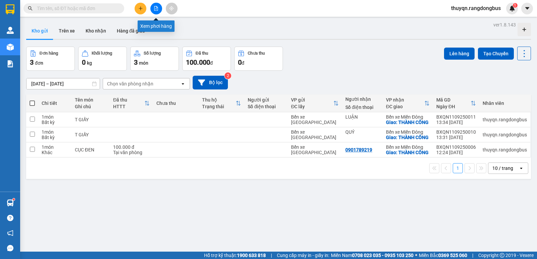
click at [156, 8] on icon "file-add" at bounding box center [156, 8] width 5 height 5
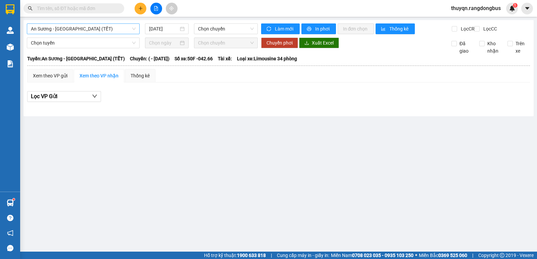
click at [73, 29] on span "An Sương - [GEOGRAPHIC_DATA] (TẾT)" at bounding box center [83, 29] width 105 height 10
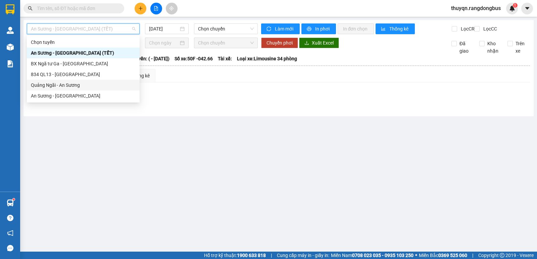
drag, startPoint x: 54, startPoint y: 84, endPoint x: 59, endPoint y: 84, distance: 4.7
click at [59, 84] on div "Quảng Ngãi - An Sương" at bounding box center [83, 85] width 105 height 7
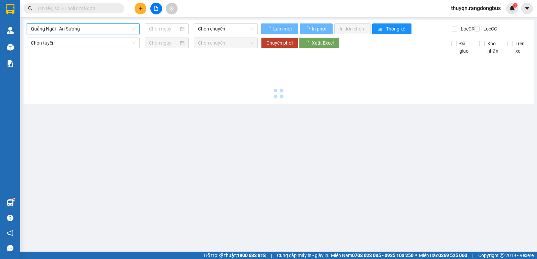
type input "[DATE]"
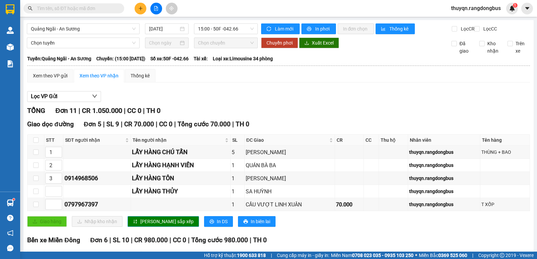
click at [153, 226] on span "[PERSON_NAME] sắp xếp" at bounding box center [166, 221] width 53 height 7
click at [141, 5] on button at bounding box center [141, 9] width 12 height 12
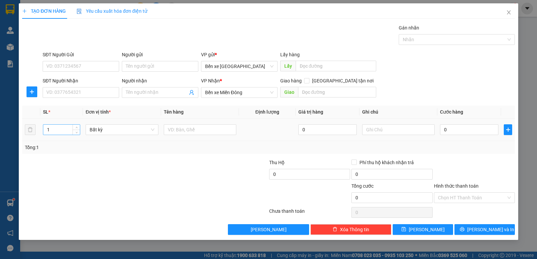
click at [66, 128] on input "1" at bounding box center [61, 130] width 37 height 10
type input "2"
click at [179, 131] on input "text" at bounding box center [200, 130] width 73 height 11
type input "T XỐP + BAO"
click at [66, 91] on input "SĐT Người Nhận" at bounding box center [81, 92] width 77 height 11
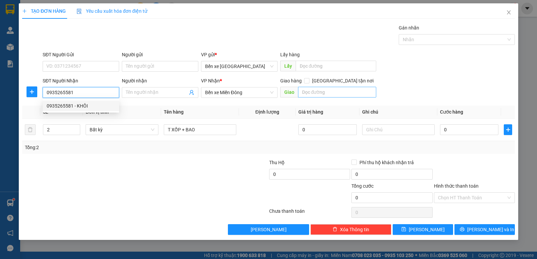
type input "0935265581"
click at [341, 89] on input "text" at bounding box center [337, 92] width 79 height 11
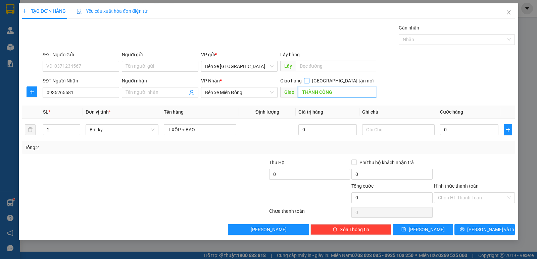
type input "THÀNH CÔNG"
click at [309, 80] on span at bounding box center [306, 80] width 5 height 5
click at [309, 80] on input "[GEOGRAPHIC_DATA] tận nơi" at bounding box center [306, 80] width 5 height 5
checkbox input "true"
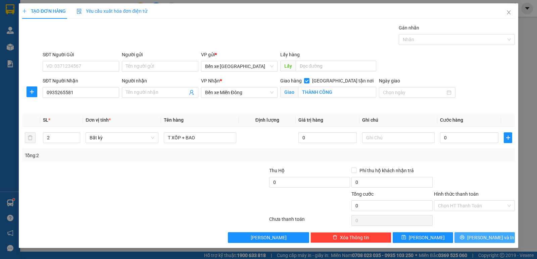
click at [481, 240] on span "[PERSON_NAME] và In" at bounding box center [490, 237] width 47 height 7
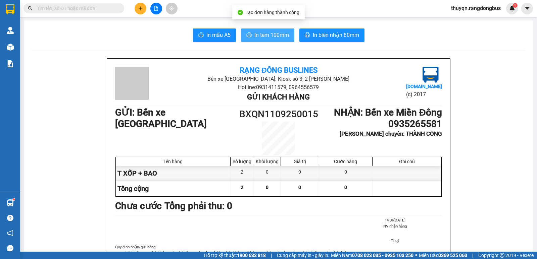
click at [270, 36] on span "In tem 100mm" at bounding box center [271, 35] width 35 height 8
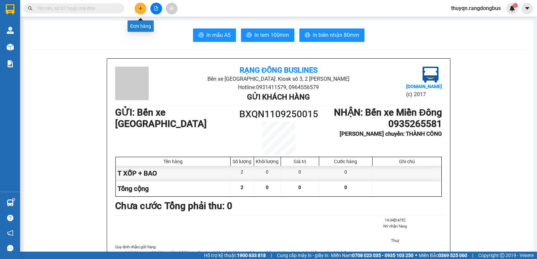
click at [140, 7] on icon "plus" at bounding box center [140, 8] width 5 height 5
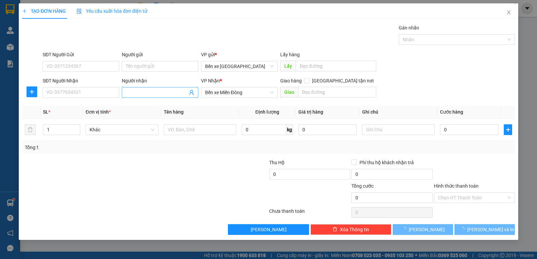
click at [141, 90] on input "Người nhận" at bounding box center [157, 92] width 62 height 7
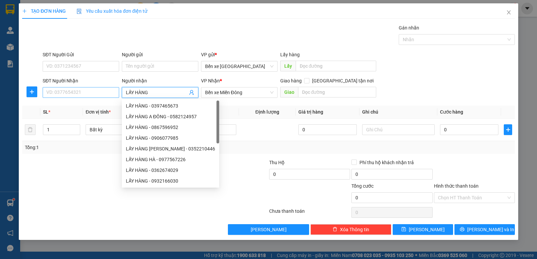
type input "LẤY HÀNG"
click at [82, 97] on input "SĐT Người Nhận" at bounding box center [81, 92] width 77 height 11
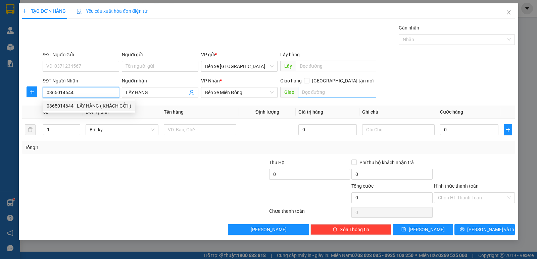
type input "0365014644"
click at [331, 87] on input "text" at bounding box center [337, 92] width 79 height 11
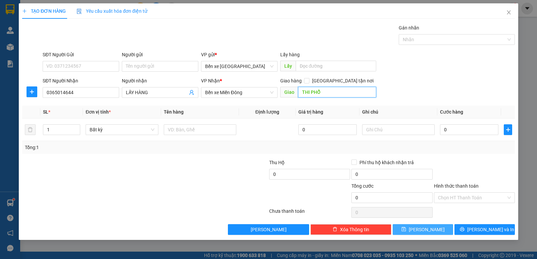
type input "THI PHỔ"
click at [423, 230] on span "[PERSON_NAME]" at bounding box center [427, 229] width 36 height 7
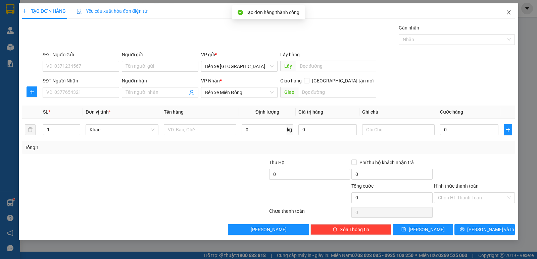
click at [508, 12] on icon "close" at bounding box center [509, 12] width 4 height 4
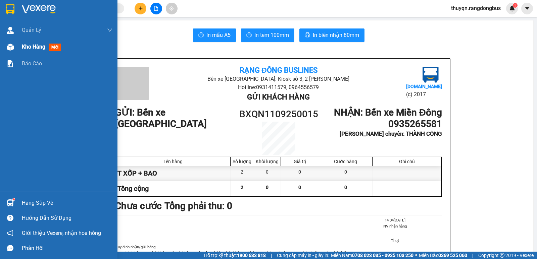
click at [39, 47] on span "Kho hàng" at bounding box center [33, 47] width 23 height 6
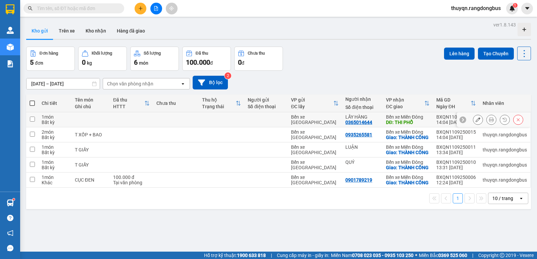
click at [32, 119] on input "checkbox" at bounding box center [32, 119] width 5 height 5
checkbox input "true"
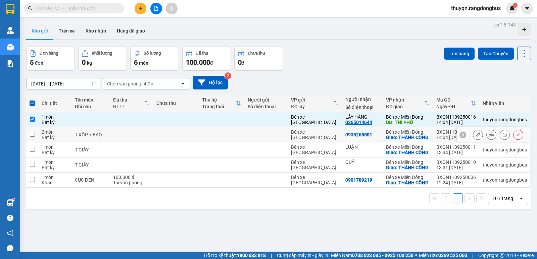
click at [35, 138] on td at bounding box center [32, 135] width 12 height 15
checkbox input "true"
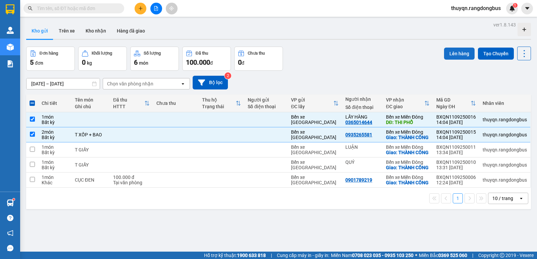
click at [453, 54] on button "Lên hàng" at bounding box center [459, 54] width 31 height 12
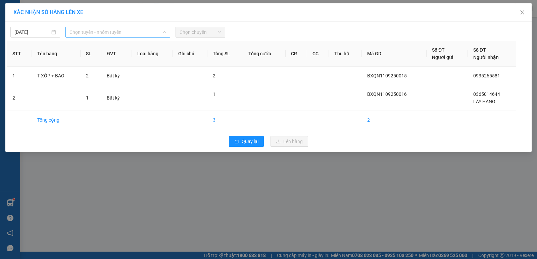
click at [100, 29] on span "Chọn tuyến - nhóm tuyến" at bounding box center [117, 32] width 97 height 10
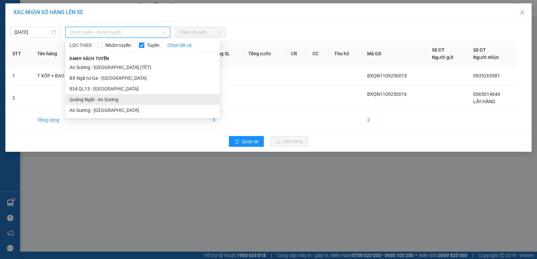
click at [99, 98] on li "Quảng Ngãi - An Sương" at bounding box center [142, 99] width 154 height 11
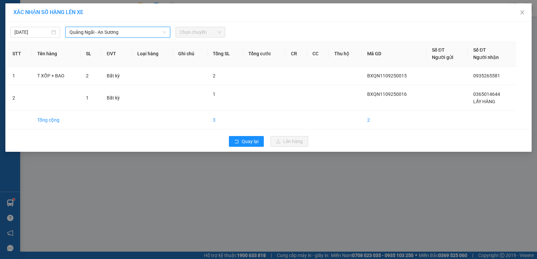
click at [202, 30] on span "Chọn chuyến" at bounding box center [201, 32] width 42 height 10
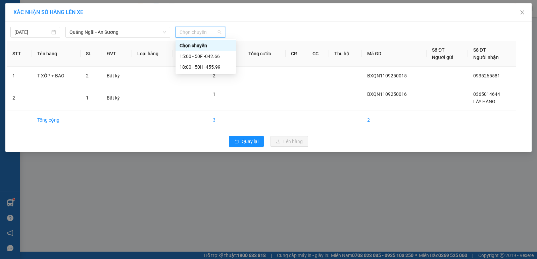
click at [202, 31] on span "Chọn chuyến" at bounding box center [201, 32] width 42 height 10
click at [214, 56] on div "15:00 - 50F -042.66" at bounding box center [206, 56] width 52 height 7
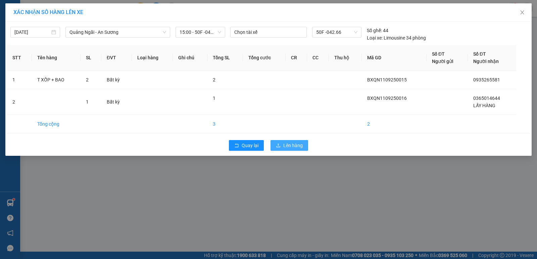
click at [301, 148] on span "Lên hàng" at bounding box center [292, 145] width 19 height 7
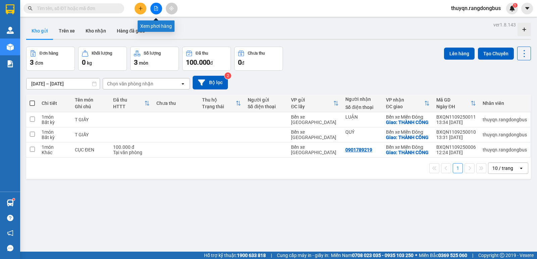
click at [154, 10] on icon "file-add" at bounding box center [156, 8] width 5 height 5
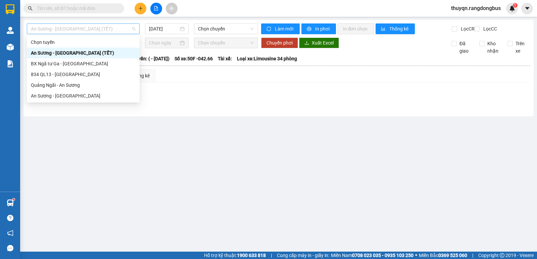
click at [87, 31] on span "An Sương - [GEOGRAPHIC_DATA] (TẾT)" at bounding box center [83, 29] width 105 height 10
click at [67, 86] on div "Quảng Ngãi - An Sương" at bounding box center [83, 85] width 105 height 7
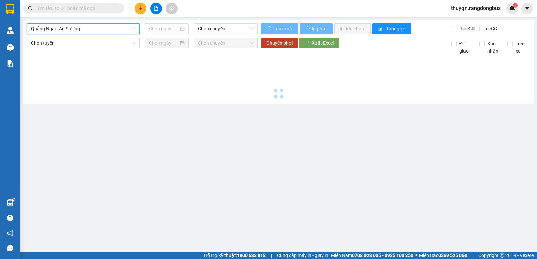
type input "[DATE]"
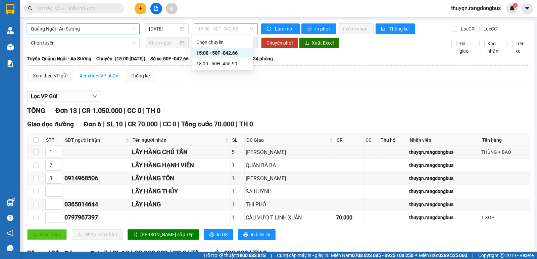
click at [230, 28] on span "15:00 - 50F -042.66" at bounding box center [225, 29] width 55 height 10
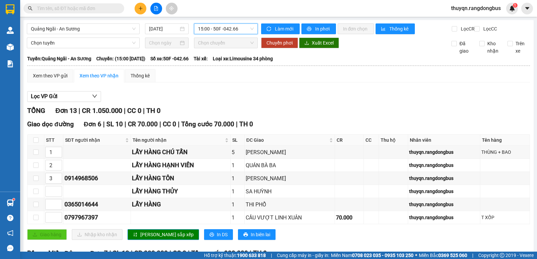
click at [230, 28] on span "15:00 - 50F -042.66" at bounding box center [225, 29] width 55 height 10
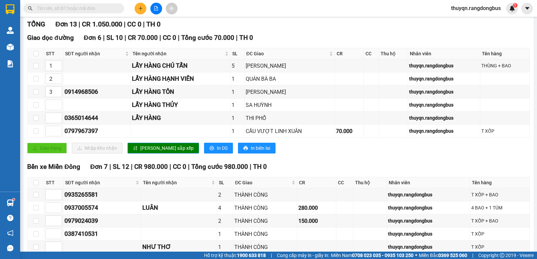
scroll to position [101, 0]
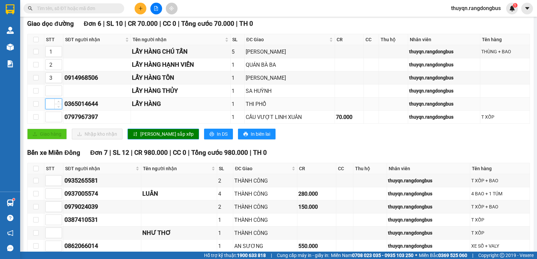
click at [47, 109] on input at bounding box center [54, 104] width 16 height 10
type input "1"
type input "2"
click at [59, 51] on icon "up" at bounding box center [58, 50] width 2 height 2
type input "3"
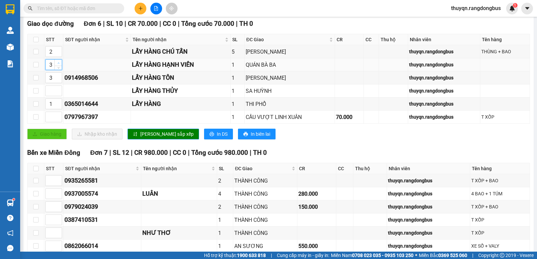
click at [58, 64] on icon "up" at bounding box center [58, 63] width 2 height 2
type input "4"
click at [59, 78] on icon "up" at bounding box center [58, 76] width 2 height 2
click at [49, 96] on input at bounding box center [54, 91] width 16 height 10
type input "5"
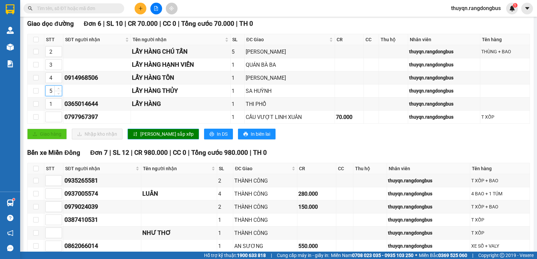
click at [146, 138] on span "[PERSON_NAME] sắp xếp" at bounding box center [166, 134] width 53 height 7
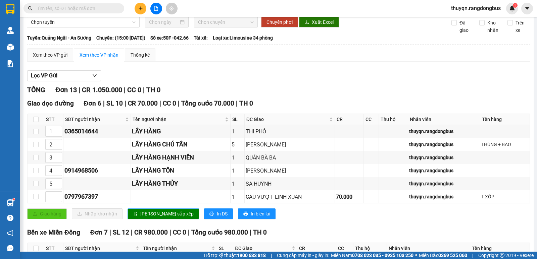
scroll to position [0, 0]
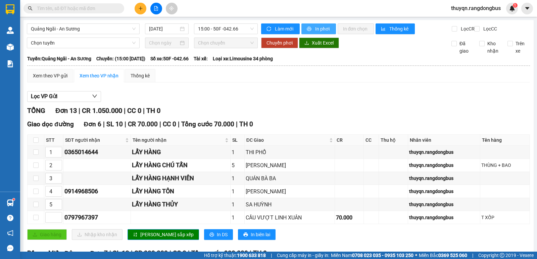
click at [319, 27] on span "In phơi" at bounding box center [322, 28] width 15 height 7
